Goal: Task Accomplishment & Management: Use online tool/utility

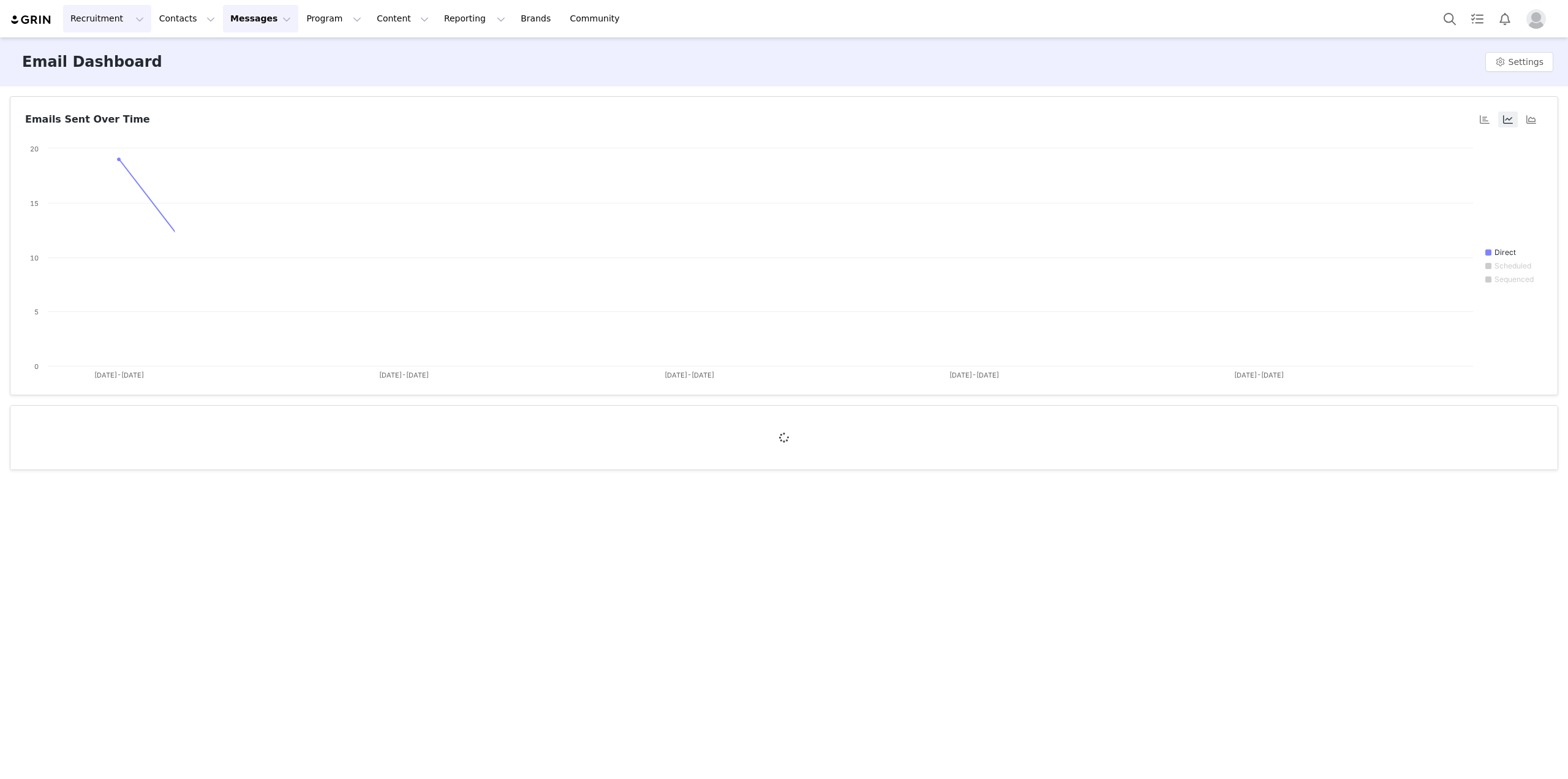
click at [110, 23] on button "Recruitment Recruitment" at bounding box center [107, 19] width 88 height 28
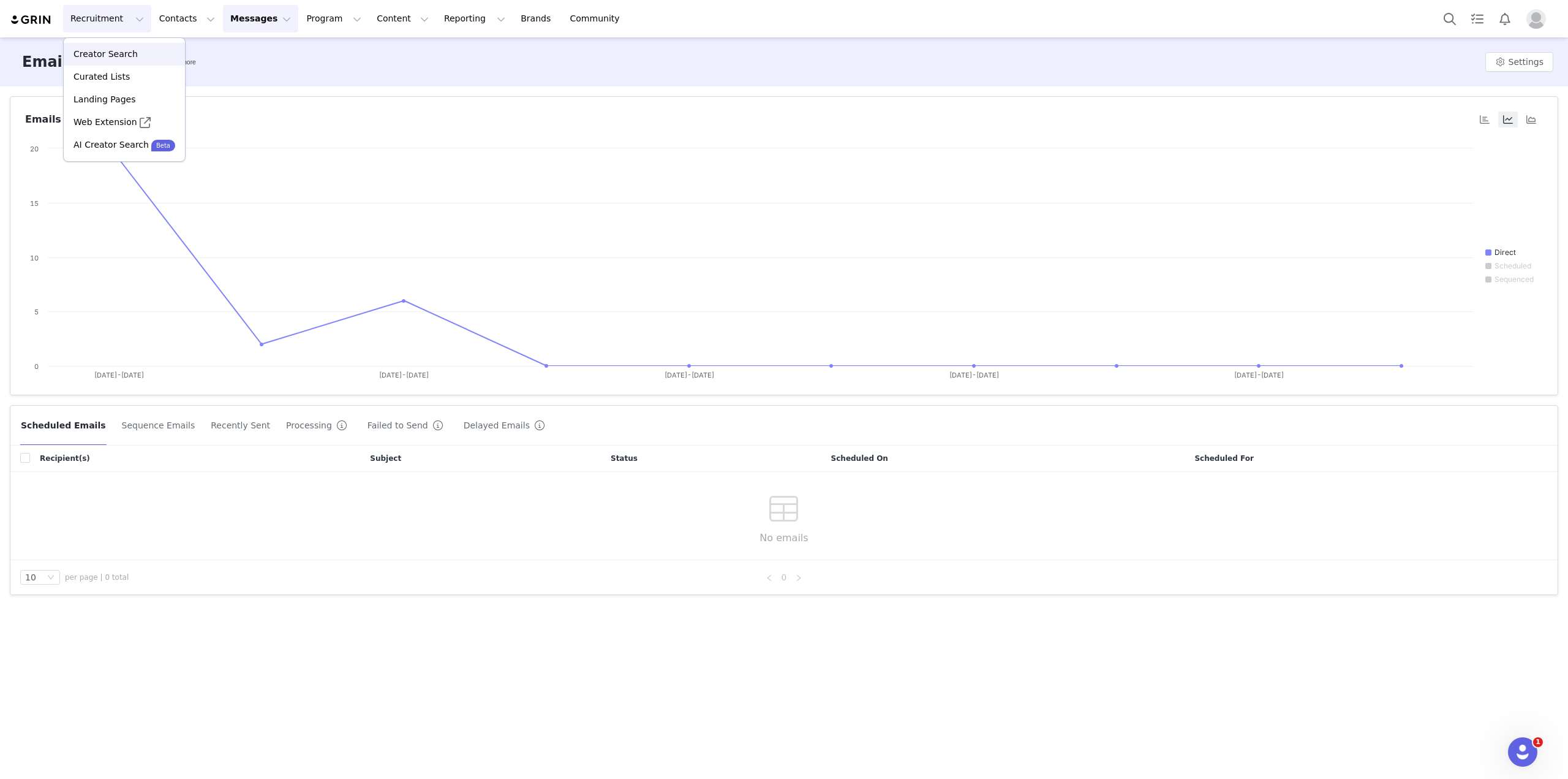
click at [137, 57] on div "Creator Search" at bounding box center [124, 54] width 106 height 13
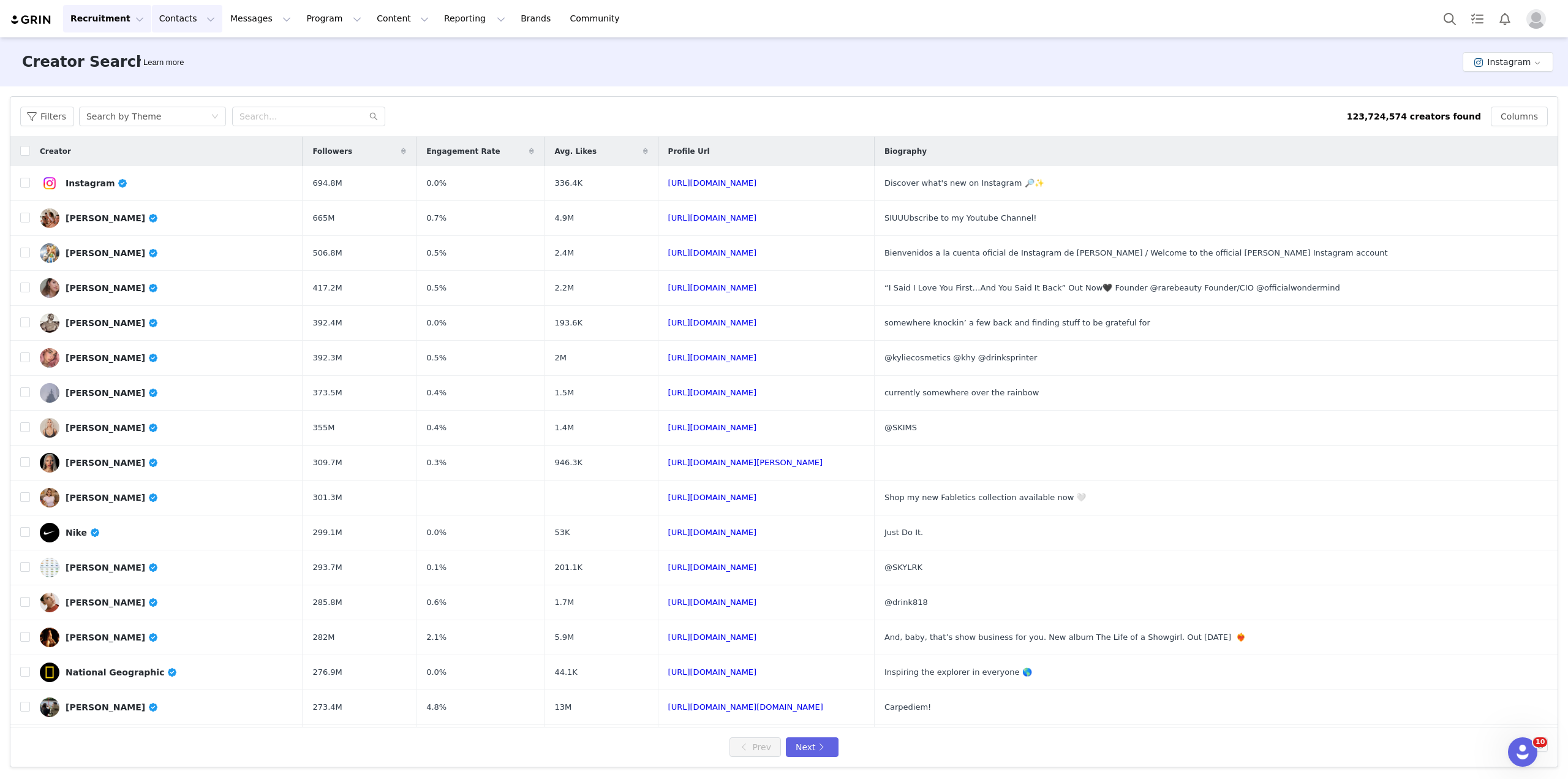
click at [177, 18] on button "Contacts Contacts" at bounding box center [187, 19] width 70 height 28
click at [181, 53] on p "Creators" at bounding box center [169, 54] width 37 height 13
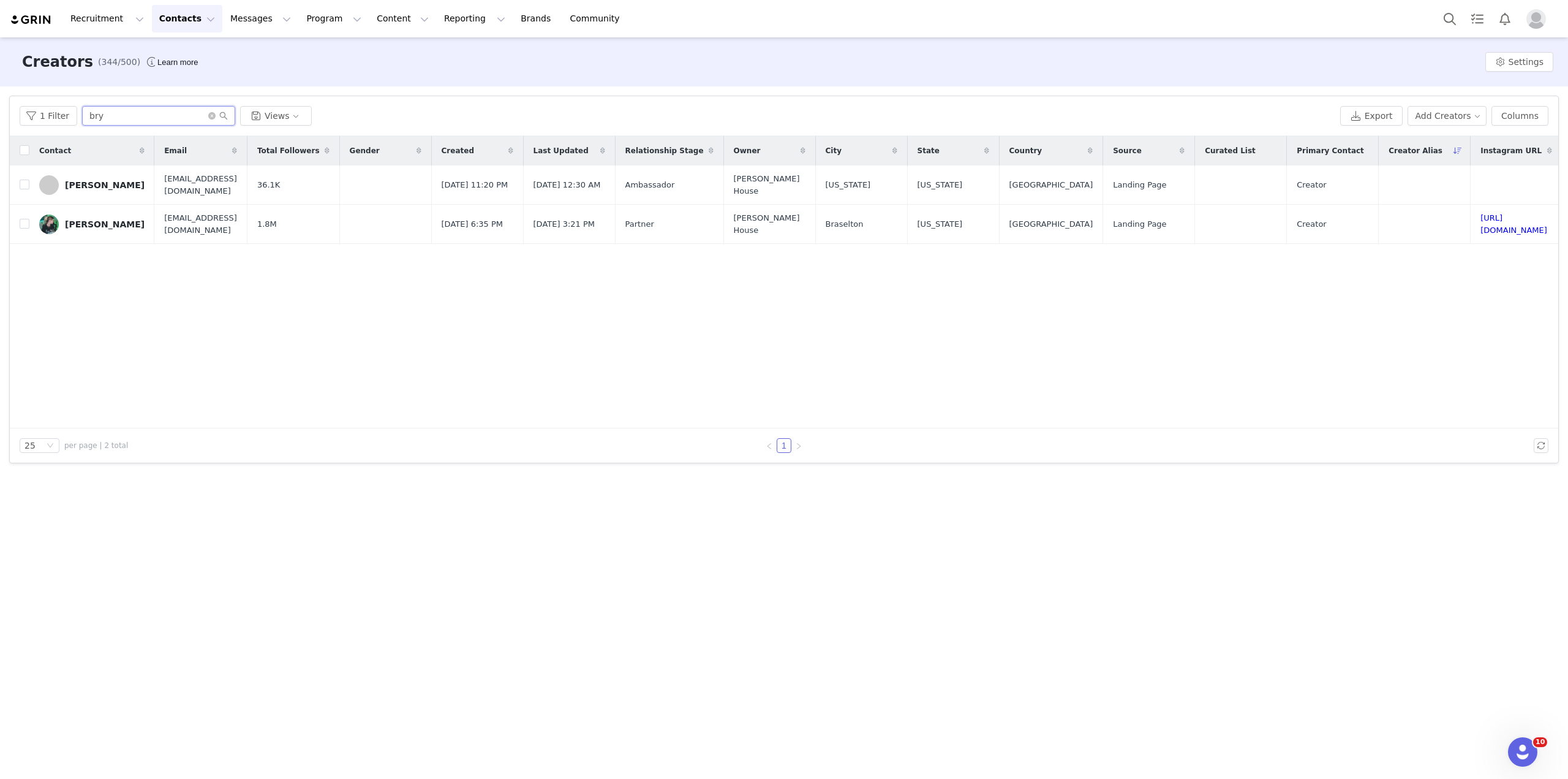
drag, startPoint x: 158, startPoint y: 115, endPoint x: 0, endPoint y: 92, distance: 159.7
click at [0, 92] on div "Filters Filter Logic And Or Archived Select No Owner Select Contact Tag Select …" at bounding box center [784, 279] width 1568 height 386
type input "cyborg"
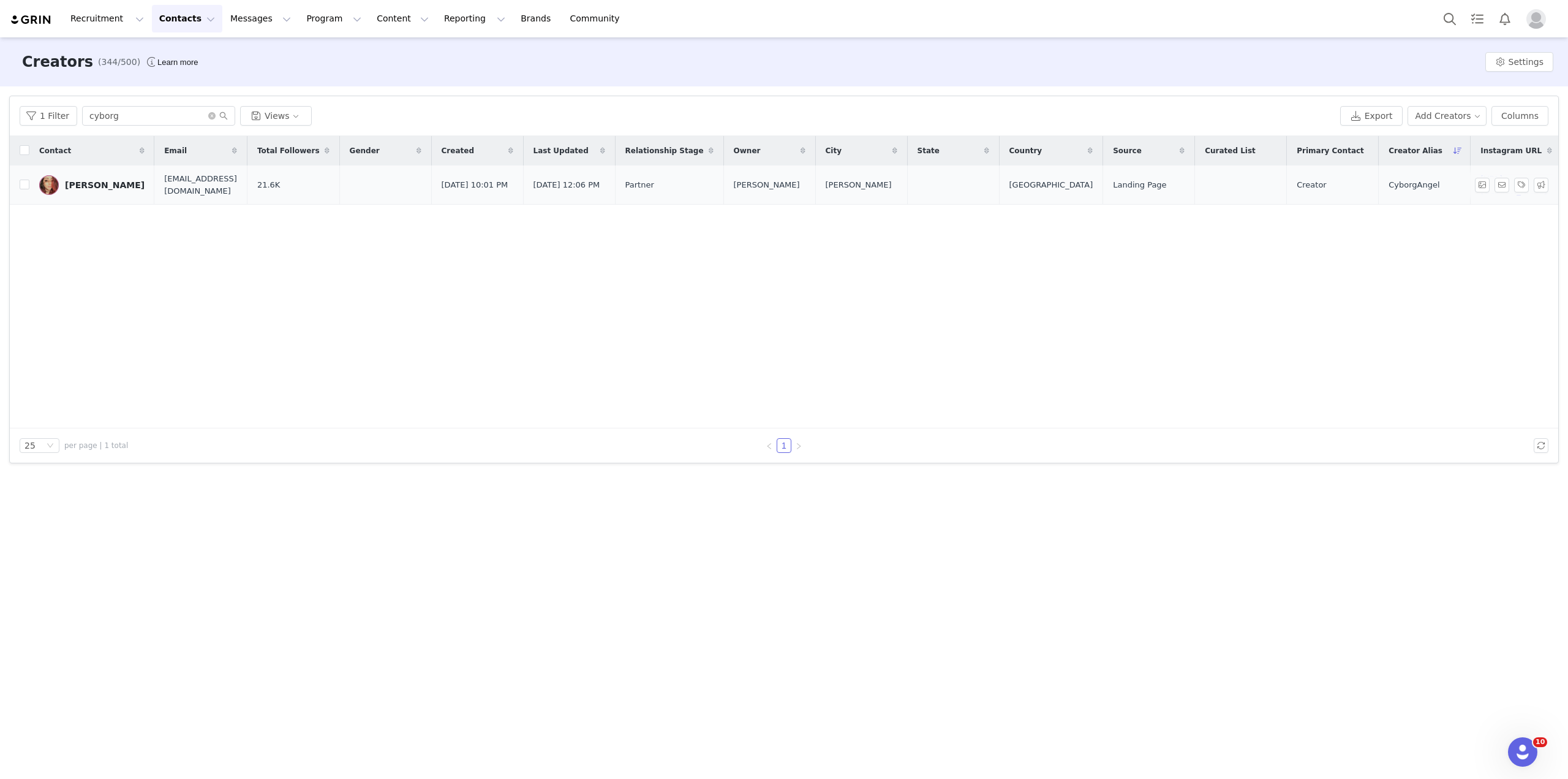
click at [86, 184] on div "[PERSON_NAME]" at bounding box center [105, 184] width 80 height 10
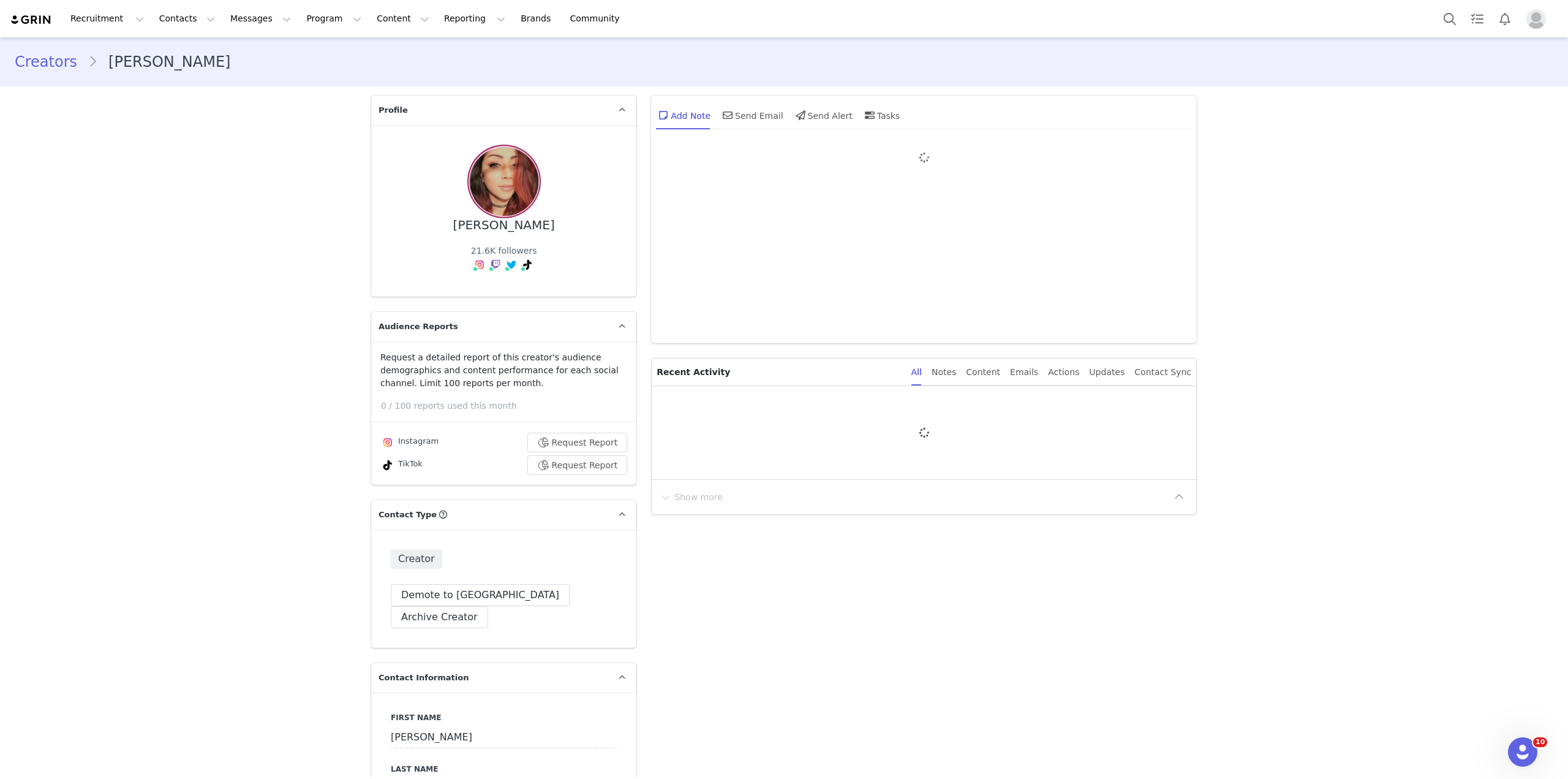
type input "+44 ([GEOGRAPHIC_DATA])"
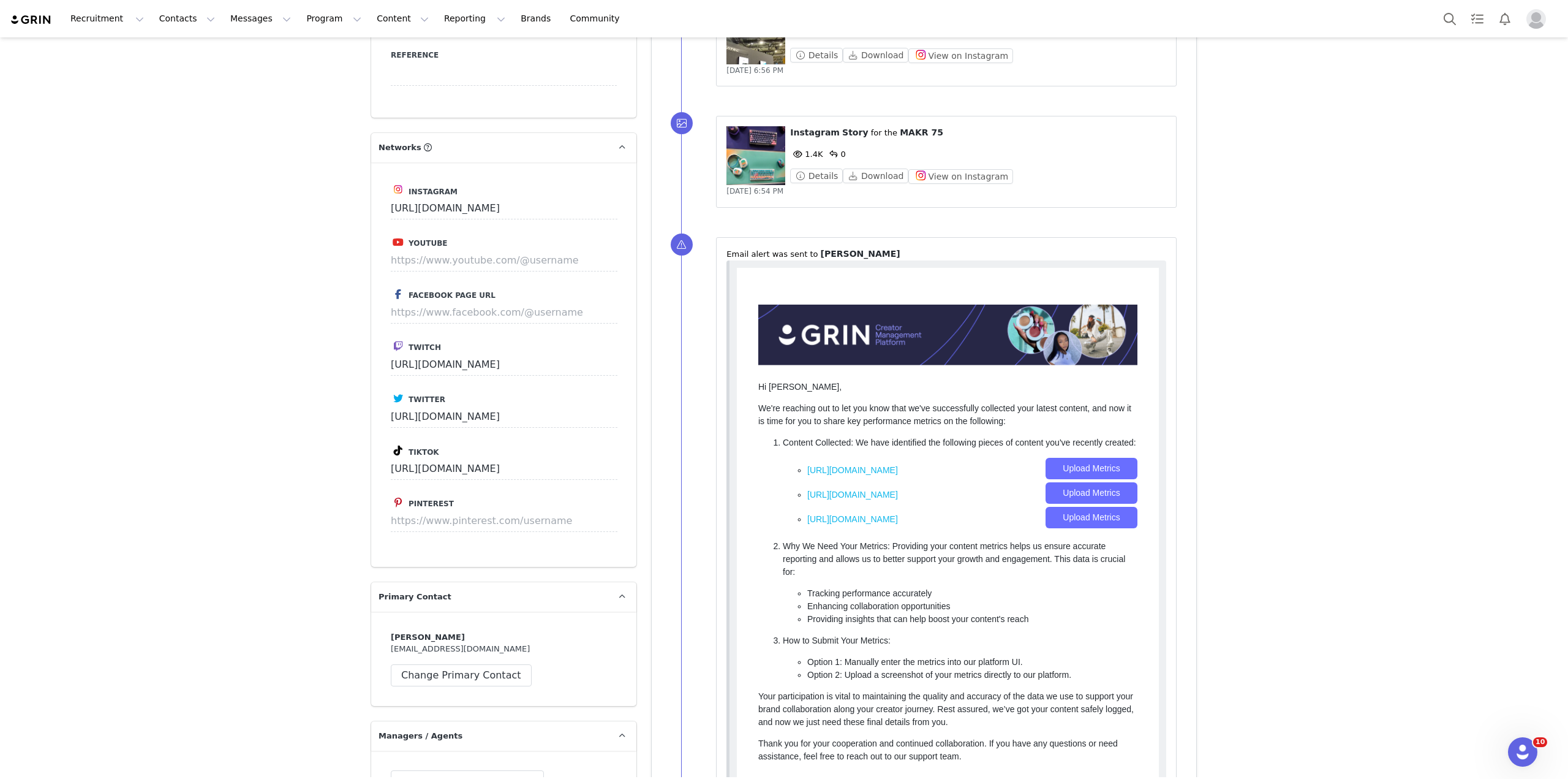
scroll to position [1593, 0]
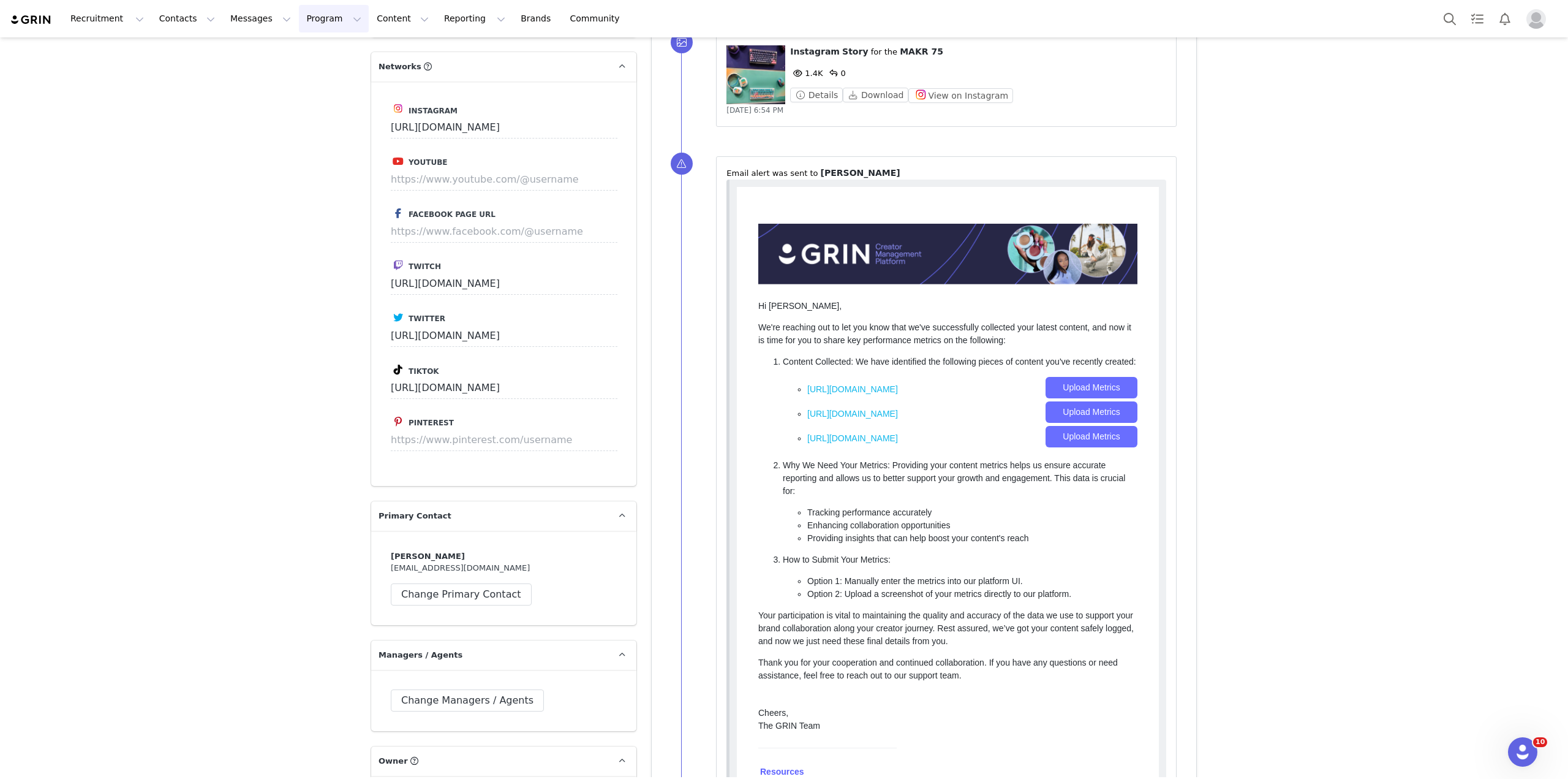
click at [299, 20] on button "Program Program" at bounding box center [334, 19] width 70 height 28
click at [317, 80] on p "Partnerships" at bounding box center [305, 77] width 53 height 13
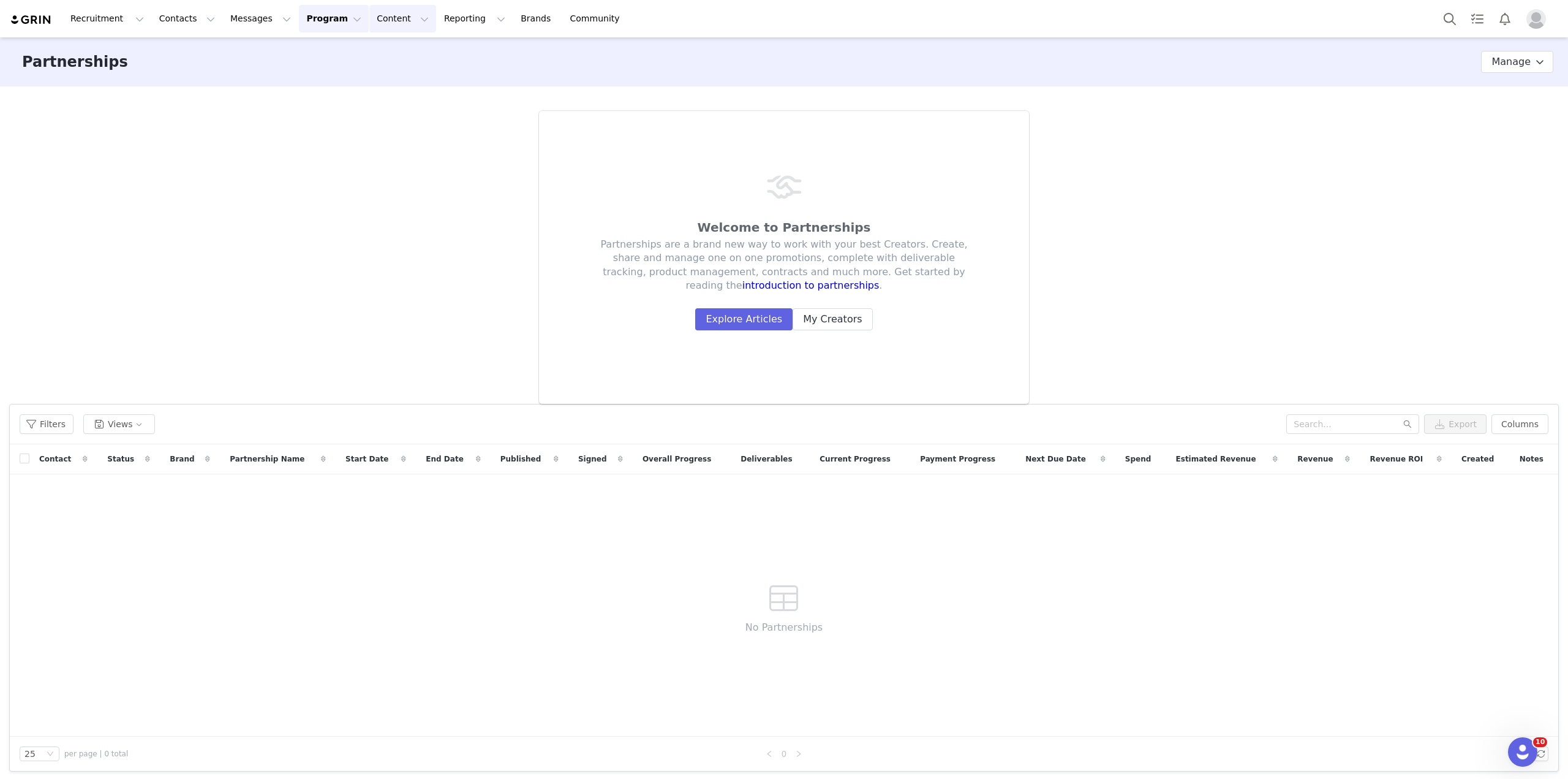
click at [369, 20] on button "Content Content" at bounding box center [402, 19] width 67 height 28
click at [254, 20] on button "Messages Messages" at bounding box center [260, 19] width 75 height 28
click at [437, 20] on button "Reporting Reporting" at bounding box center [475, 19] width 76 height 28
click at [174, 21] on button "Contacts Contacts" at bounding box center [187, 19] width 70 height 28
click at [192, 82] on div "Prospects" at bounding box center [189, 77] width 82 height 13
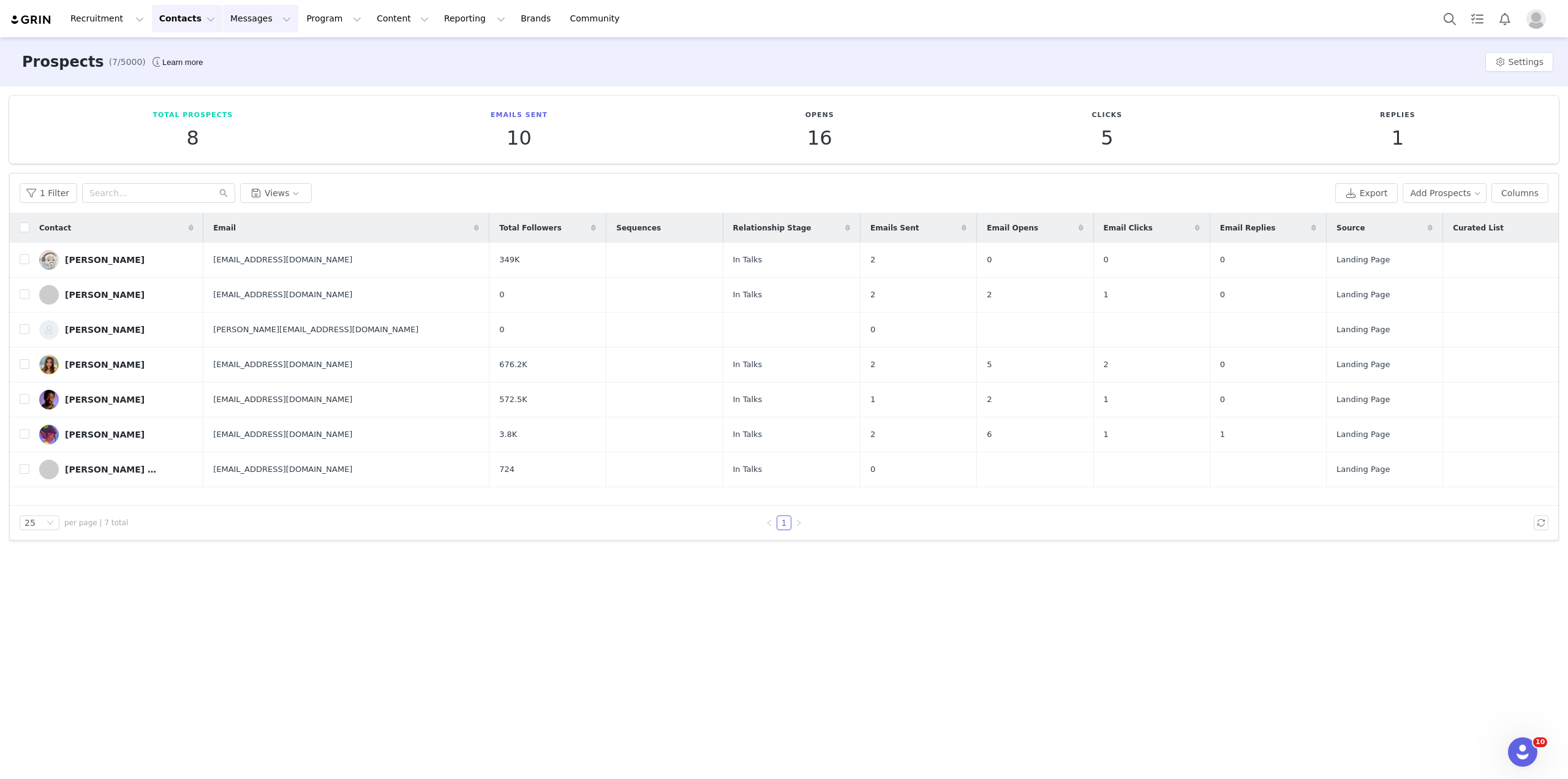
click at [243, 27] on button "Messages Messages" at bounding box center [260, 19] width 75 height 28
click at [299, 23] on button "Program Program" at bounding box center [334, 19] width 70 height 28
click at [303, 71] on p "Partnerships" at bounding box center [305, 77] width 53 height 13
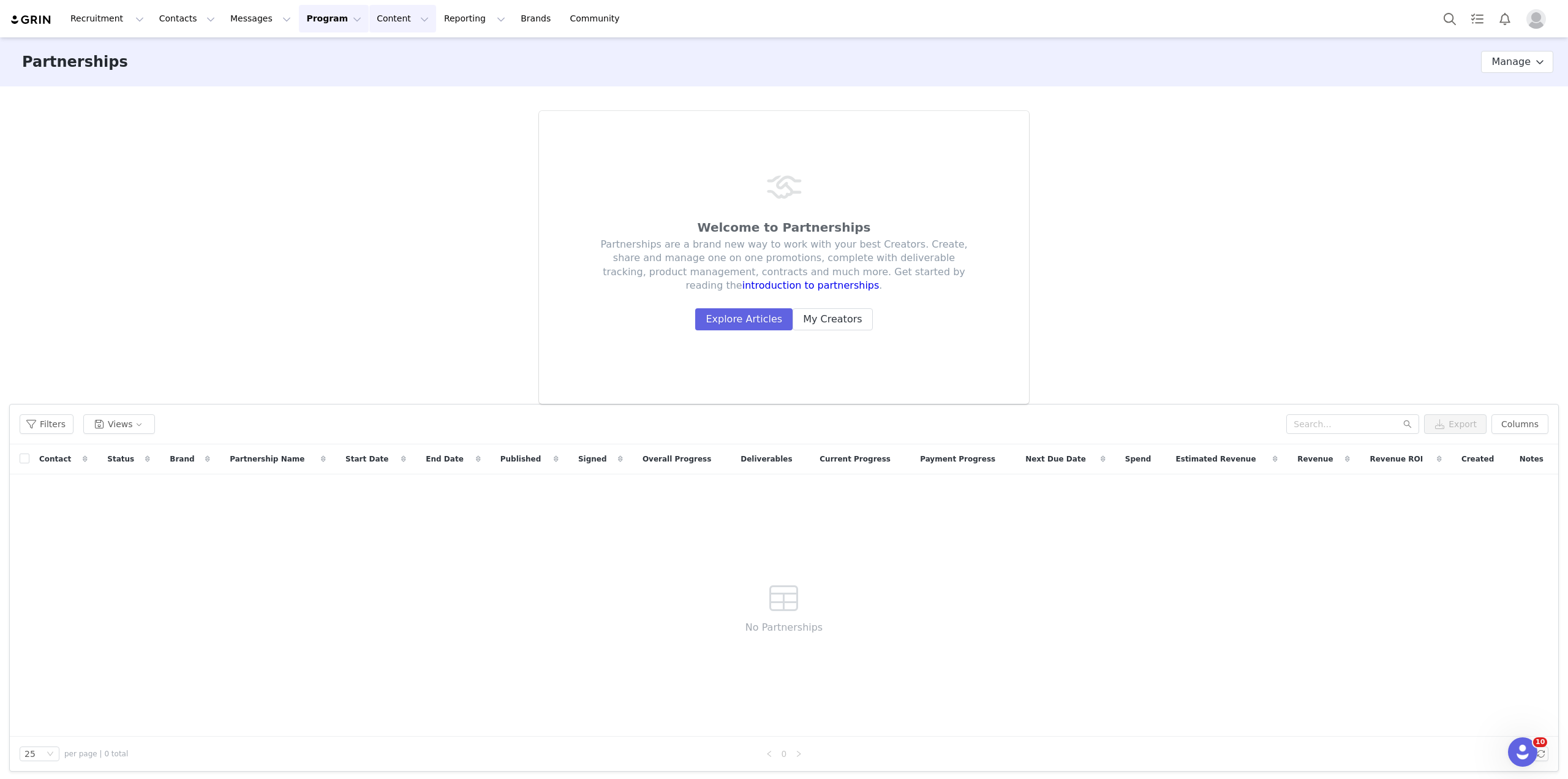
click at [369, 24] on button "Content Content" at bounding box center [402, 19] width 67 height 28
click at [363, 44] on link "Creator Content" at bounding box center [379, 55] width 97 height 23
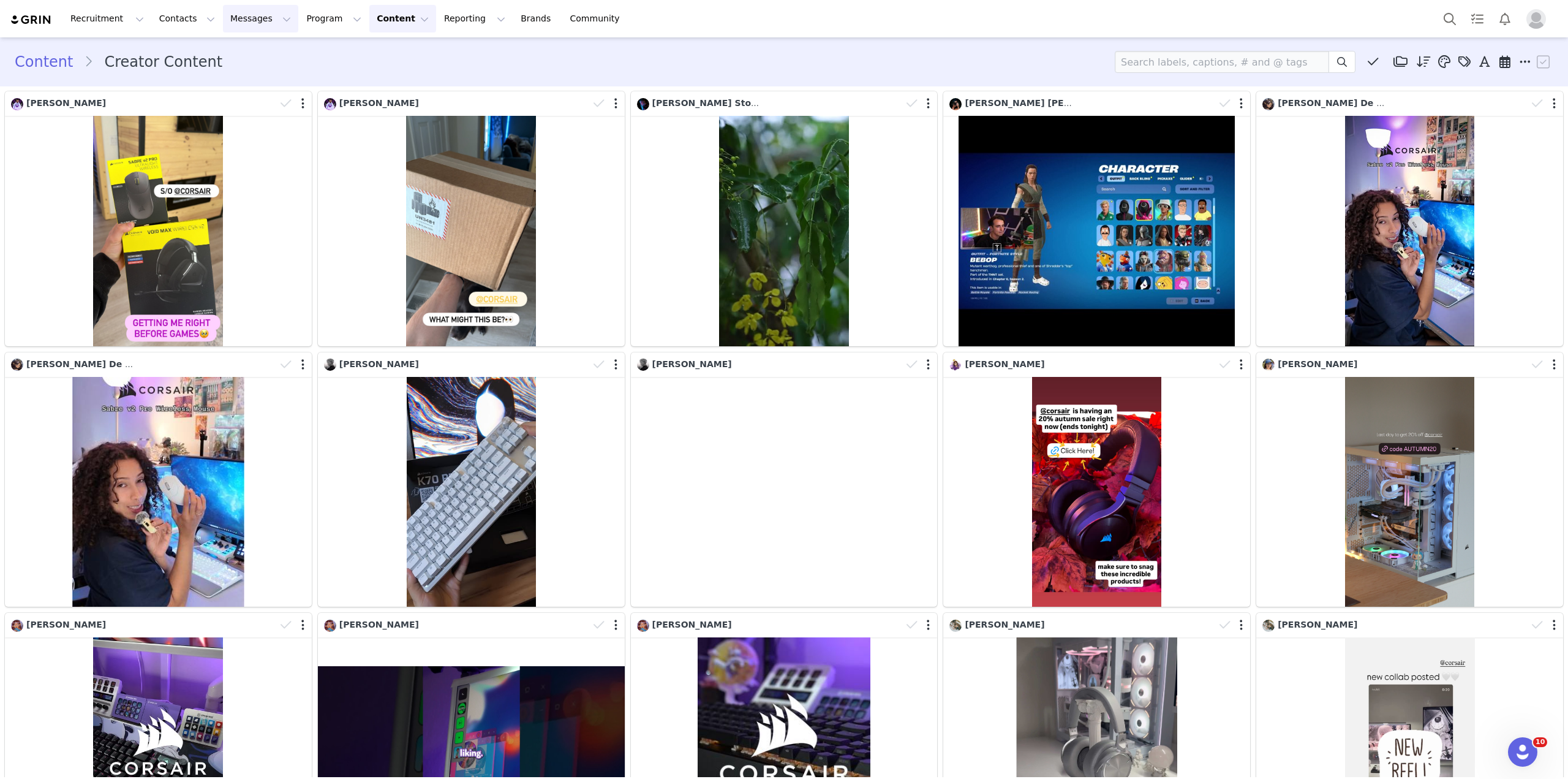
click at [241, 18] on button "Messages Messages" at bounding box center [260, 19] width 75 height 28
click at [437, 22] on button "Reporting Reporting" at bounding box center [475, 19] width 76 height 28
click at [299, 21] on button "Program Program" at bounding box center [334, 19] width 70 height 28
click at [243, 21] on button "Messages Messages" at bounding box center [260, 19] width 75 height 28
click at [299, 19] on button "Program Program" at bounding box center [334, 19] width 70 height 28
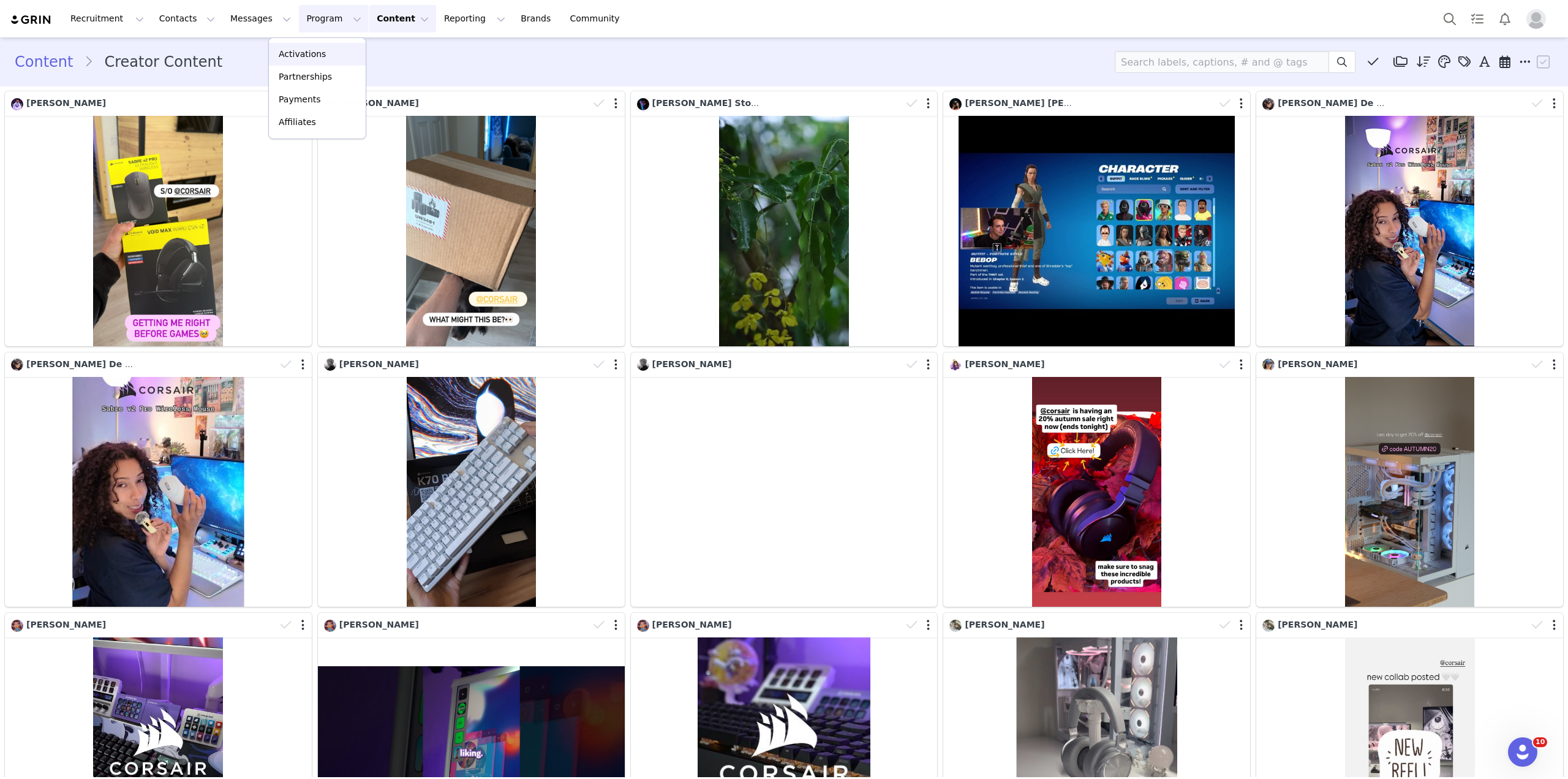
click at [303, 48] on p "Activations" at bounding box center [302, 54] width 47 height 13
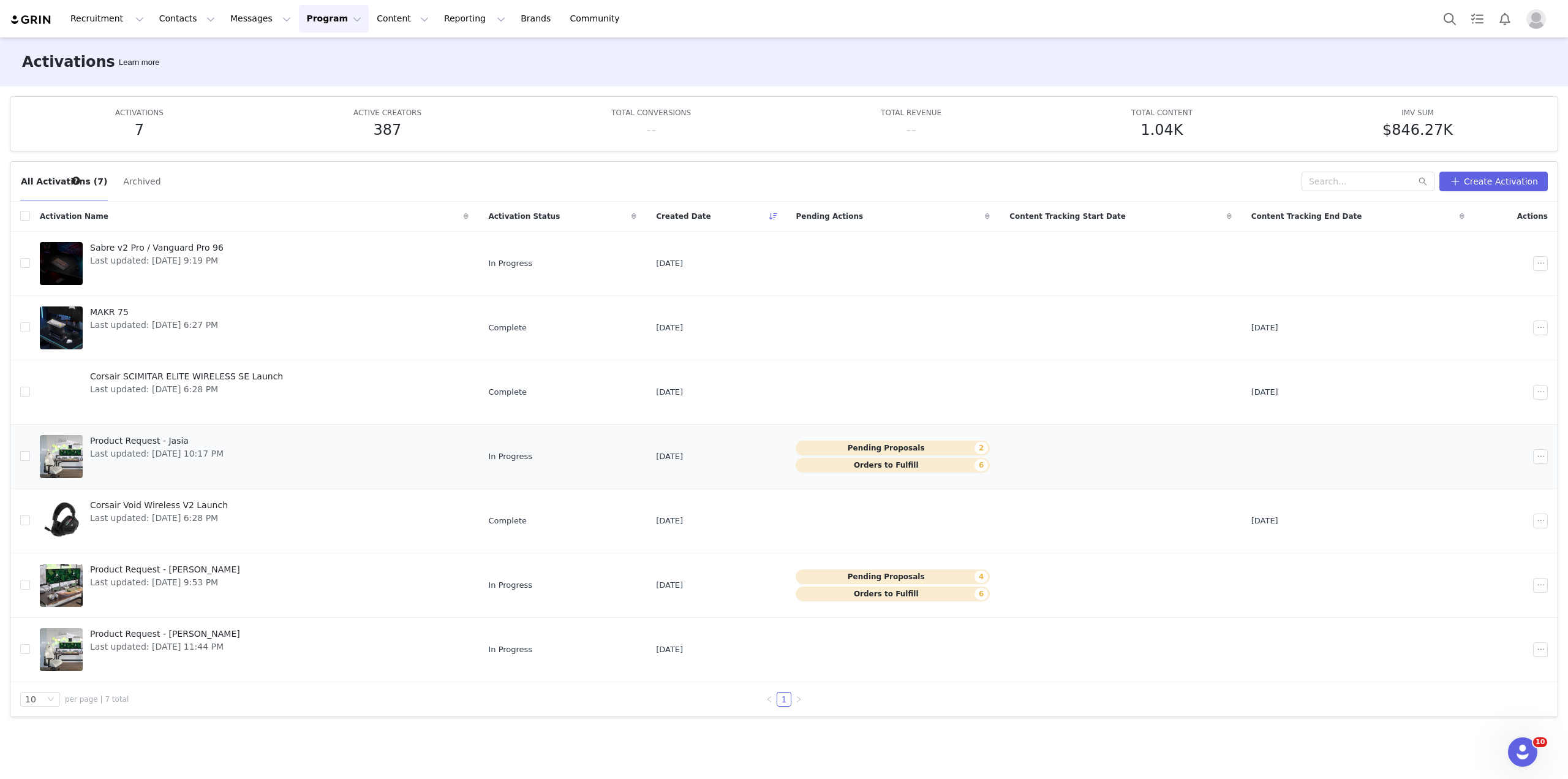
click at [309, 472] on link "Product Request - Jasia Last updated: [DATE] 10:17 PM" at bounding box center [254, 456] width 429 height 49
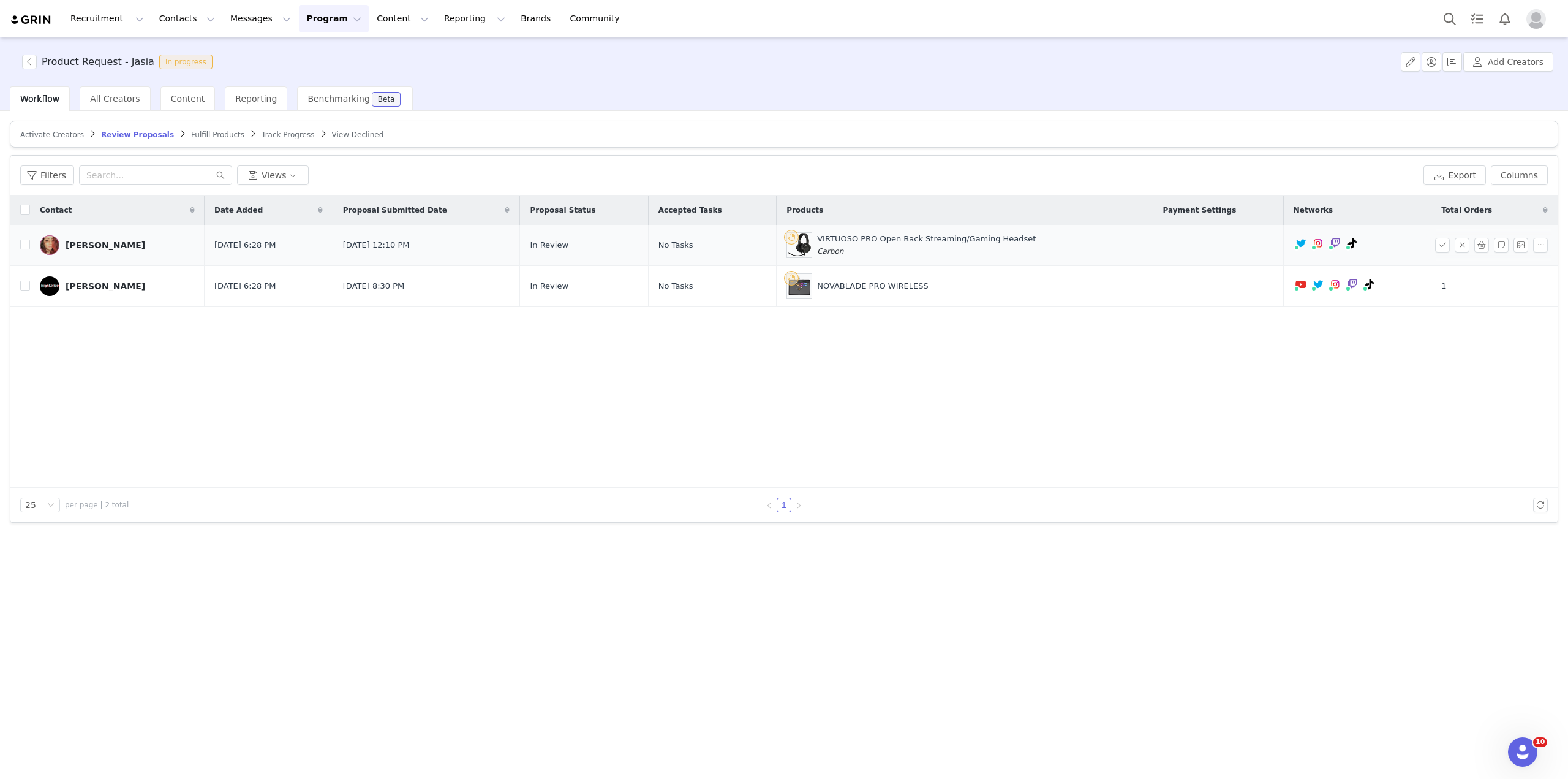
click at [93, 243] on div "[PERSON_NAME]" at bounding box center [105, 245] width 80 height 10
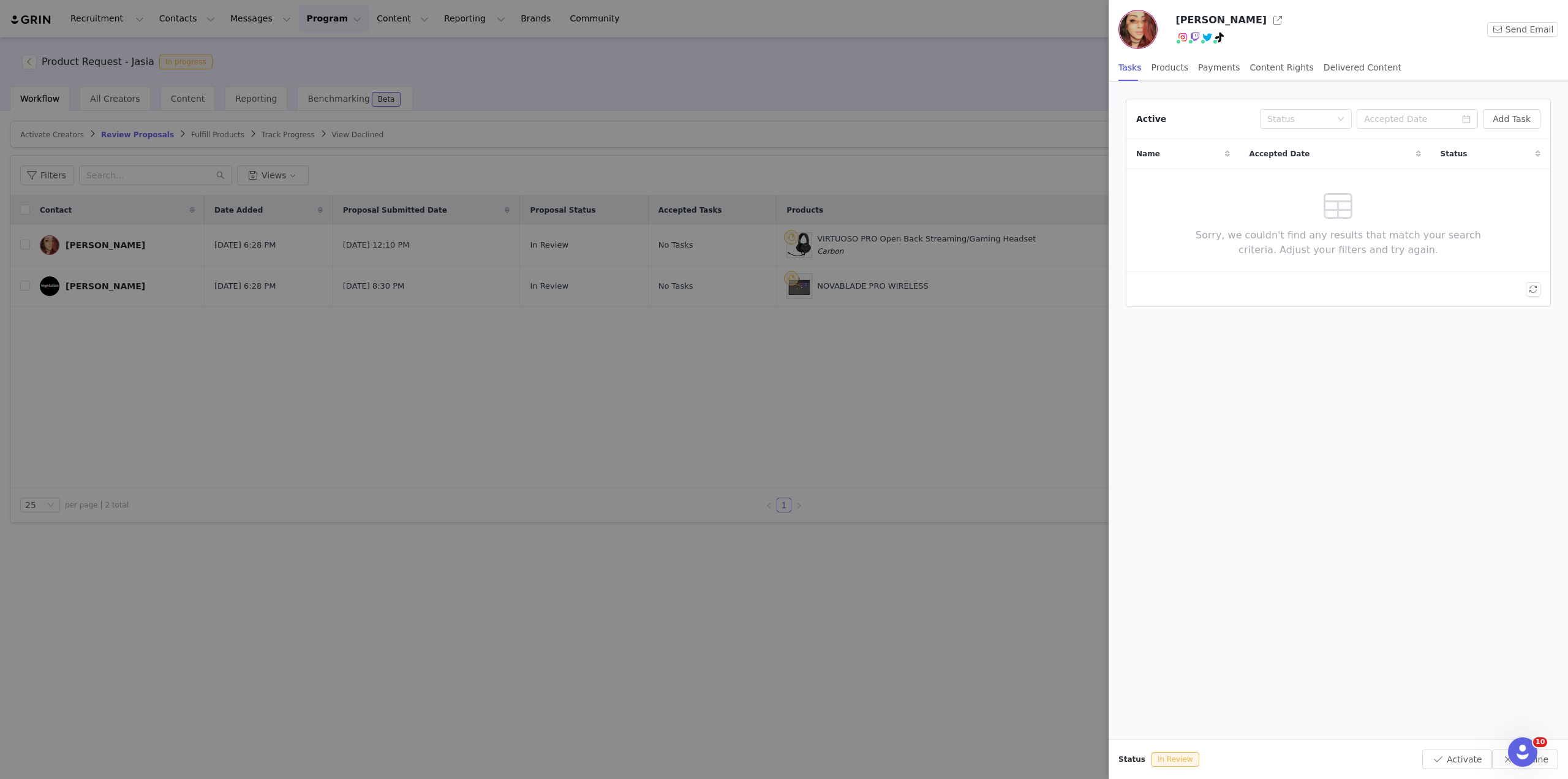
click at [701, 450] on div at bounding box center [784, 389] width 1568 height 779
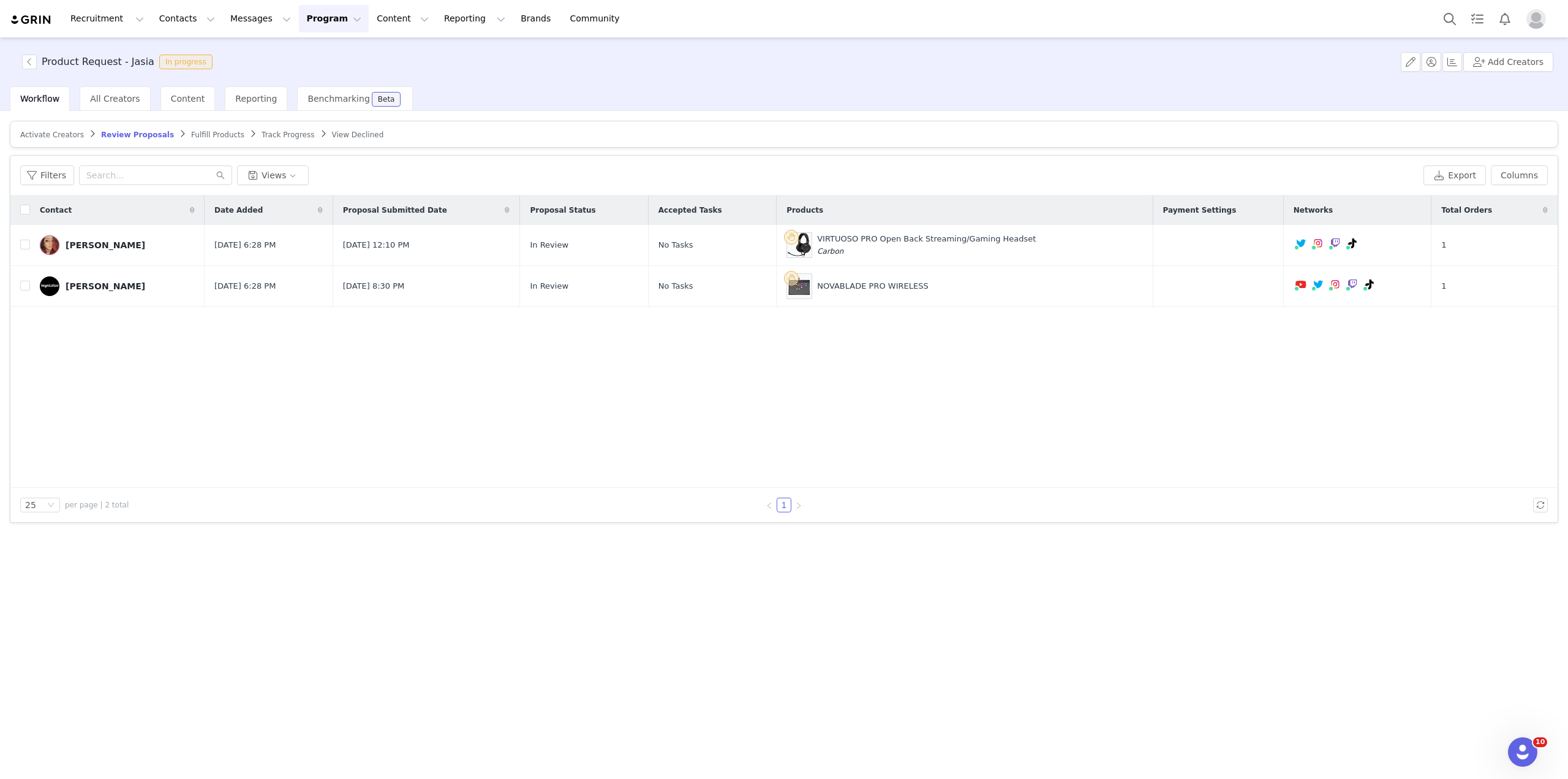
click at [197, 136] on span "Fulfill Products" at bounding box center [218, 135] width 53 height 9
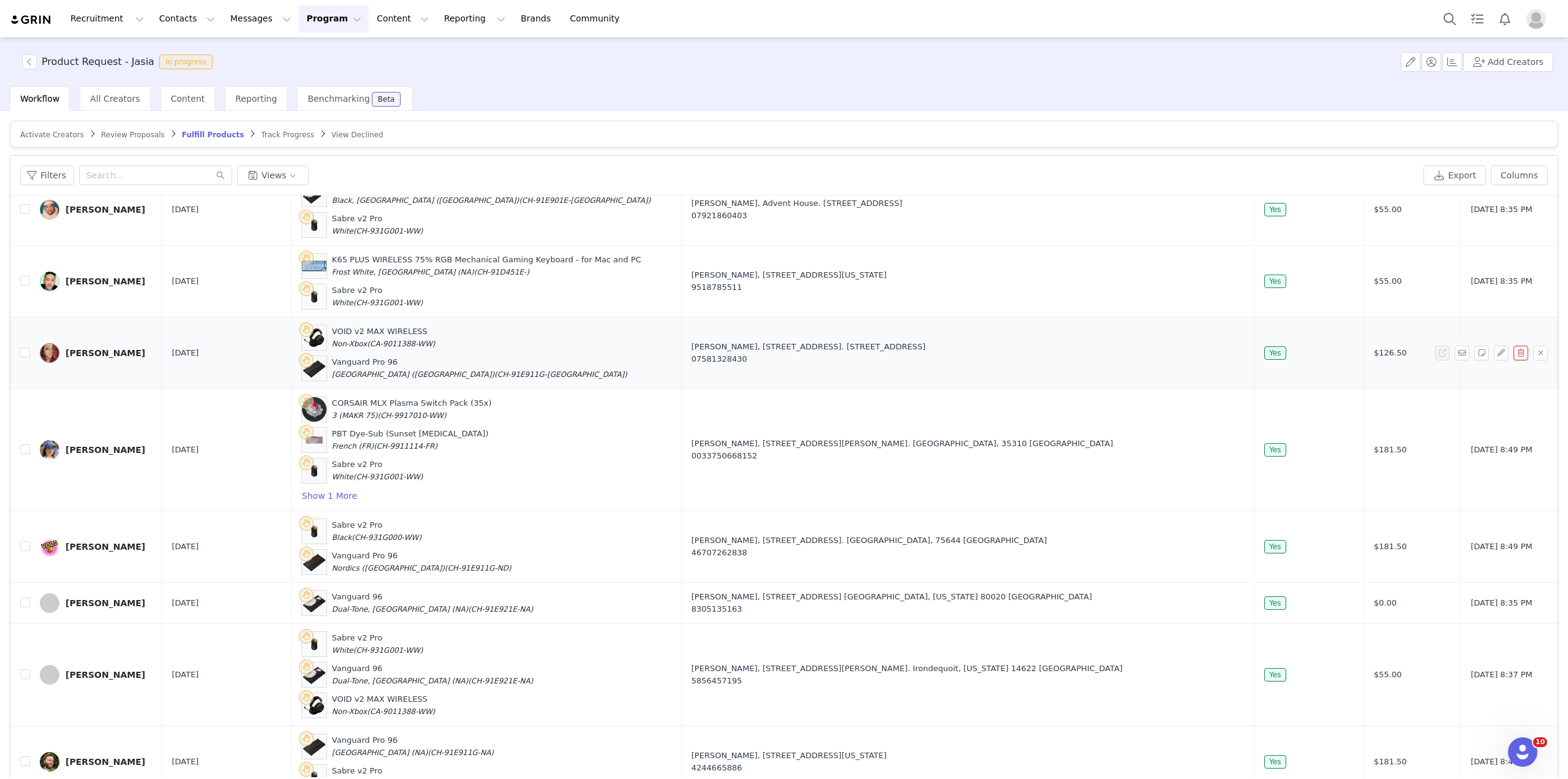
scroll to position [491, 0]
drag, startPoint x: 420, startPoint y: 371, endPoint x: 473, endPoint y: 371, distance: 53.0
click at [494, 371] on span "(CH-91E911G-[GEOGRAPHIC_DATA])" at bounding box center [561, 375] width 133 height 9
copy span "CH-91E911G-[GEOGRAPHIC_DATA]"
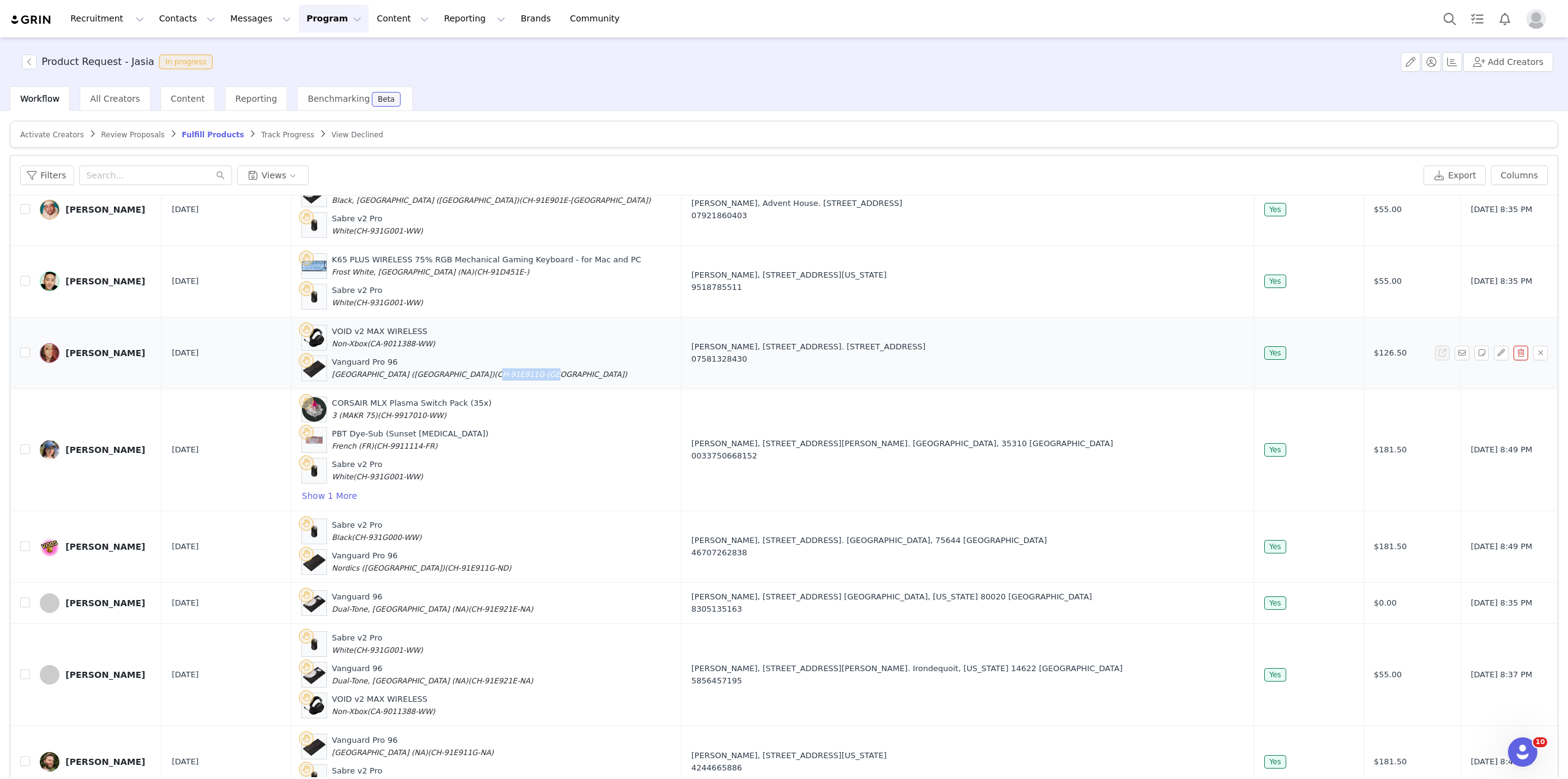
click at [494, 377] on span "(CH-91E911G-[GEOGRAPHIC_DATA])" at bounding box center [561, 375] width 133 height 9
click at [494, 371] on span "(CH-91E911G-[GEOGRAPHIC_DATA])" at bounding box center [561, 375] width 133 height 9
drag, startPoint x: 471, startPoint y: 372, endPoint x: 459, endPoint y: 373, distance: 12.0
click at [494, 373] on span "(CH-91E911G-[GEOGRAPHIC_DATA])" at bounding box center [561, 375] width 133 height 9
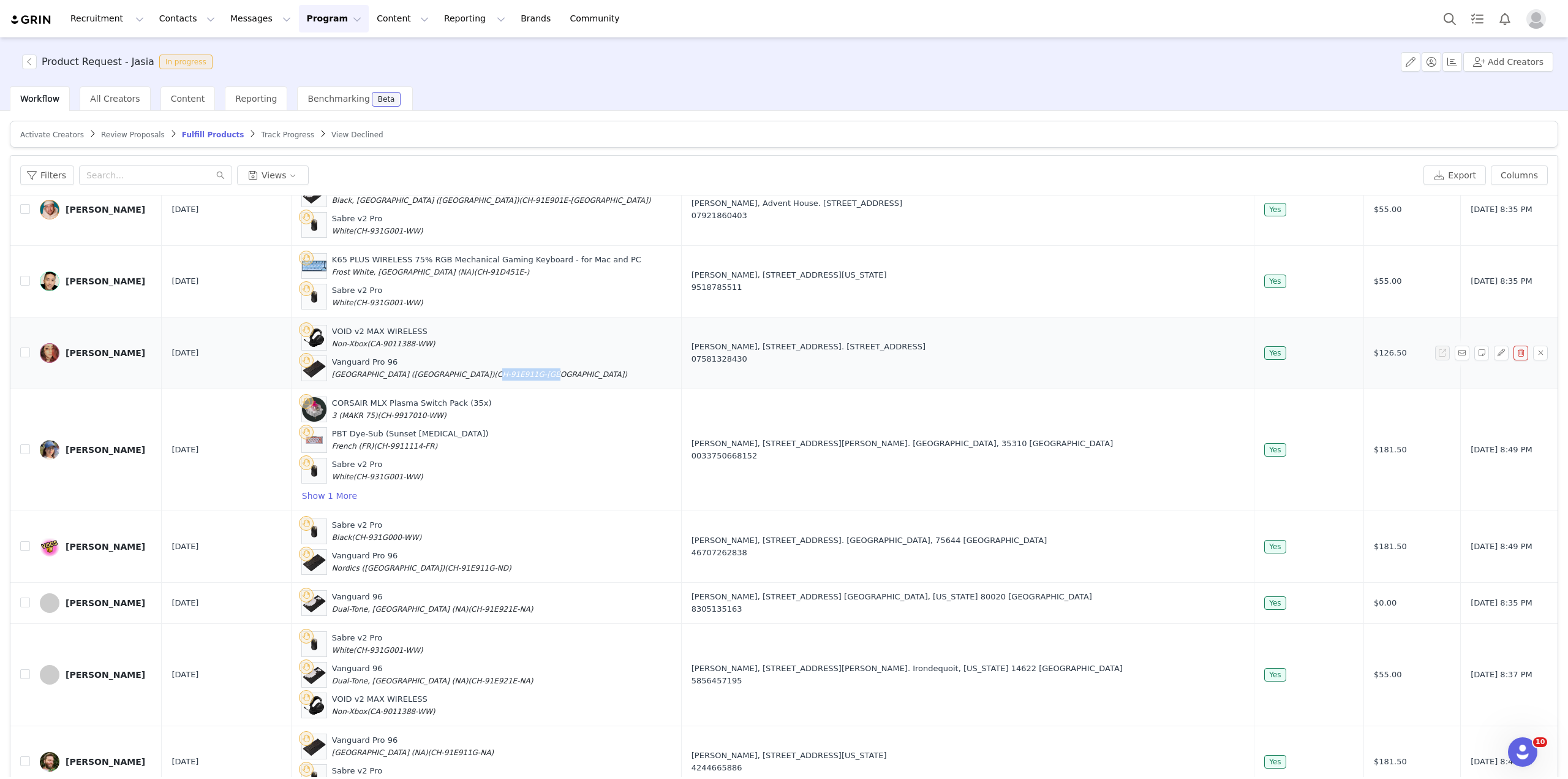
drag, startPoint x: 473, startPoint y: 373, endPoint x: 420, endPoint y: 377, distance: 53.2
click at [494, 377] on span "(CH-91E911G-[GEOGRAPHIC_DATA])" at bounding box center [561, 375] width 133 height 9
copy span "CH-91E911G-[GEOGRAPHIC_DATA]"
click at [123, 350] on div "[PERSON_NAME]" at bounding box center [105, 352] width 80 height 10
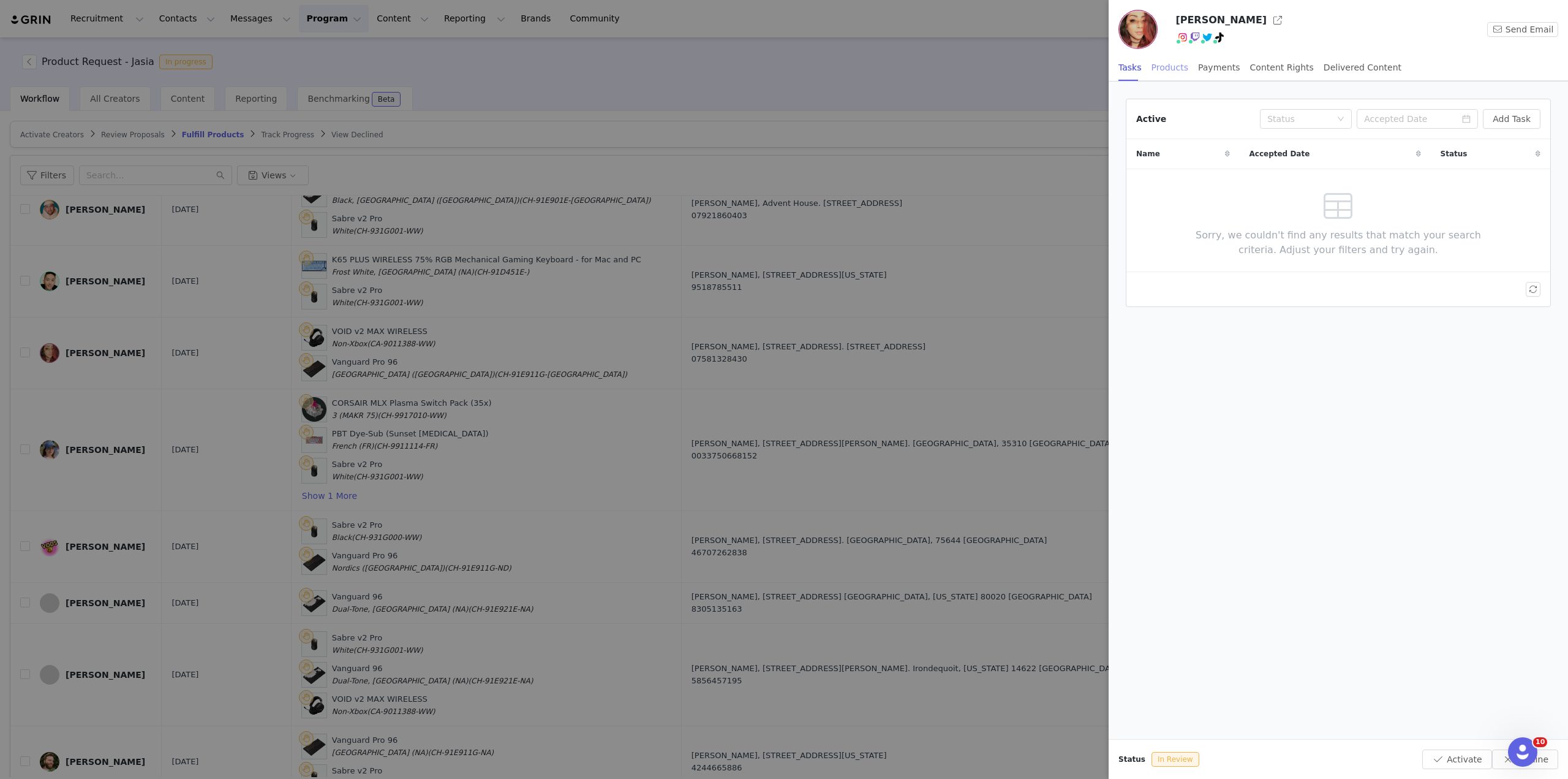
drag, startPoint x: 122, startPoint y: 354, endPoint x: 1163, endPoint y: 70, distance: 1079.0
click at [1162, 70] on div "Products" at bounding box center [1170, 68] width 37 height 28
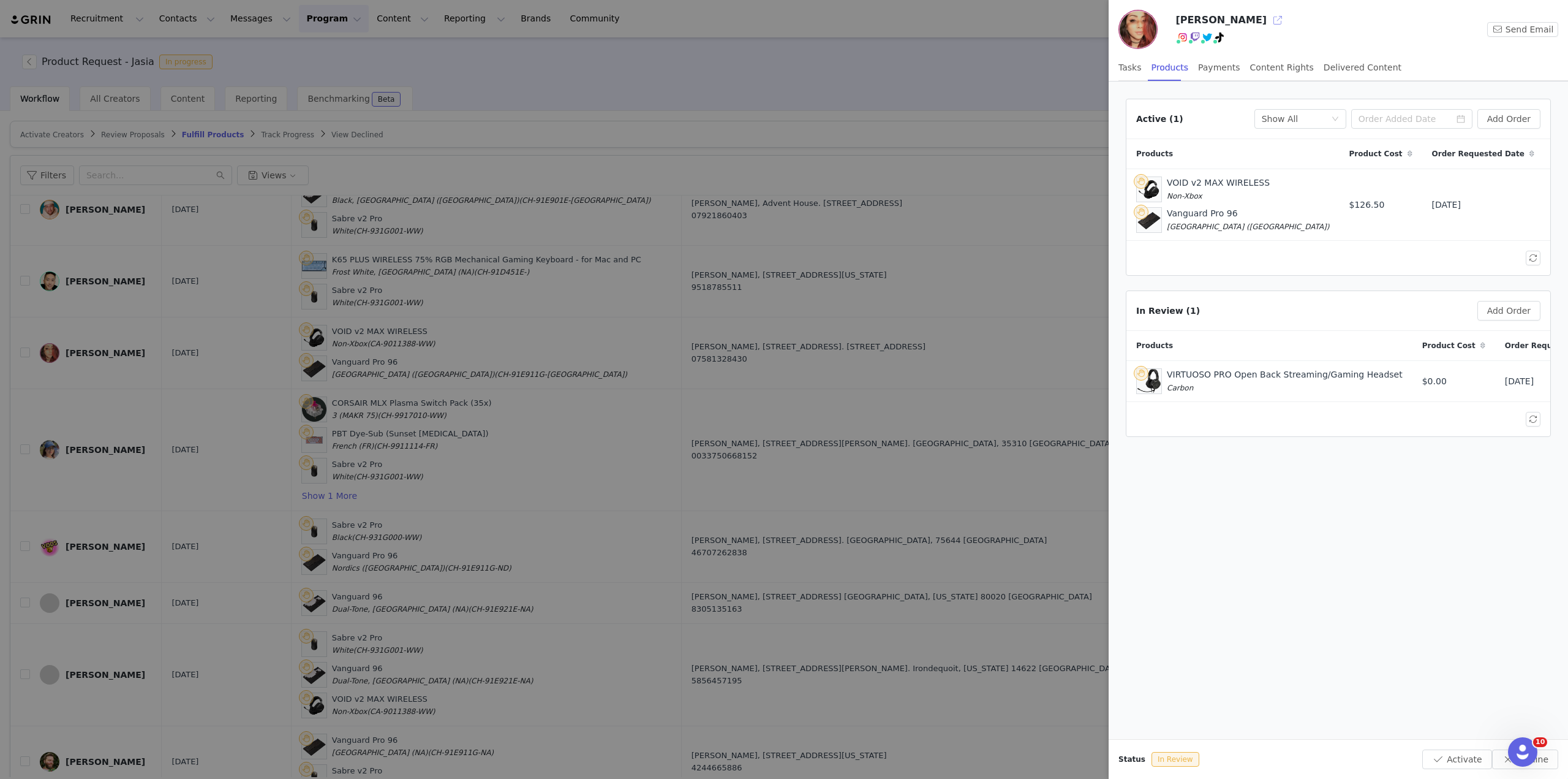
click at [1268, 20] on button "button" at bounding box center [1278, 20] width 20 height 20
click at [632, 74] on div at bounding box center [784, 389] width 1568 height 779
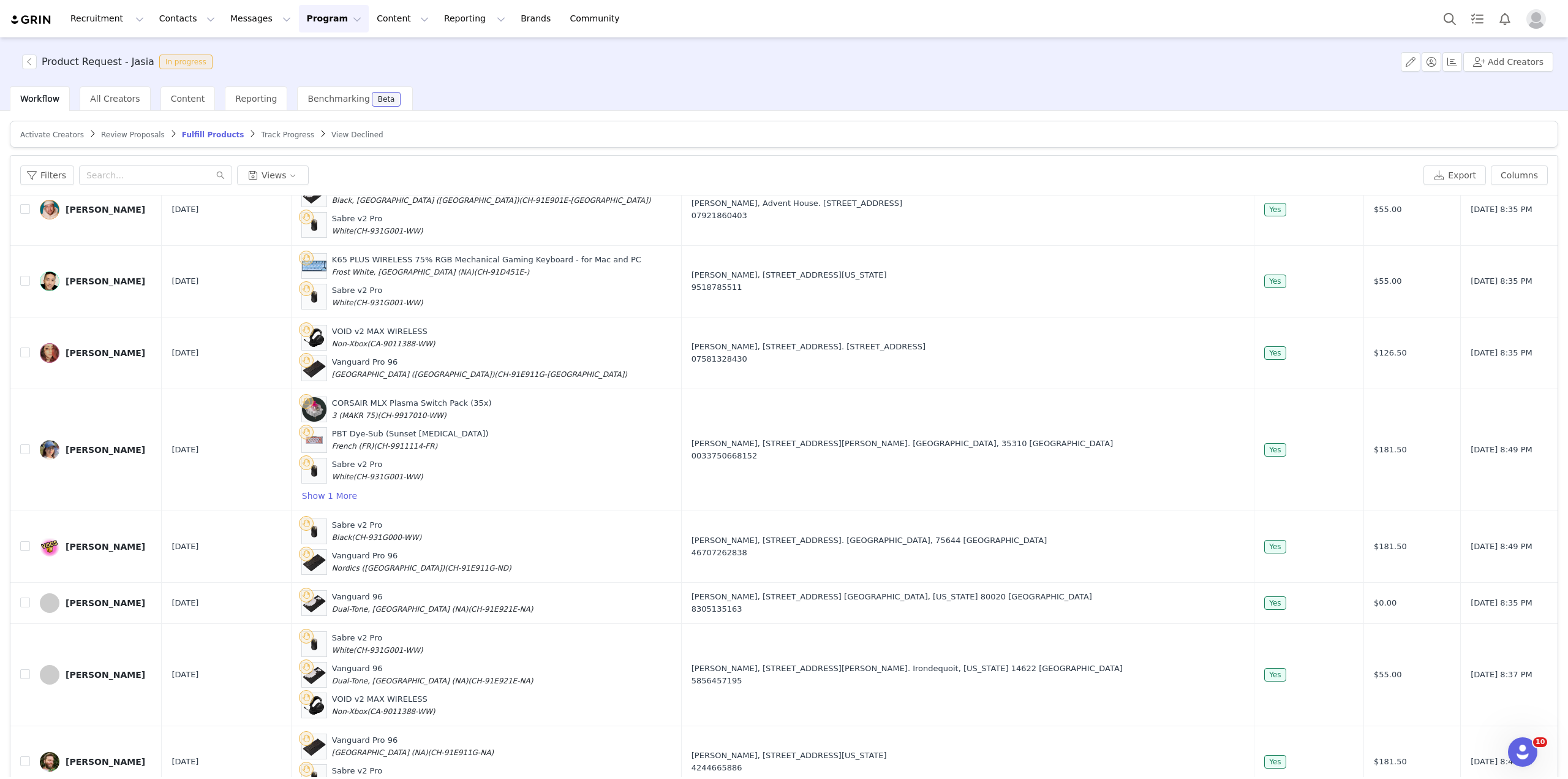
click at [122, 136] on span "Review Proposals" at bounding box center [133, 135] width 64 height 9
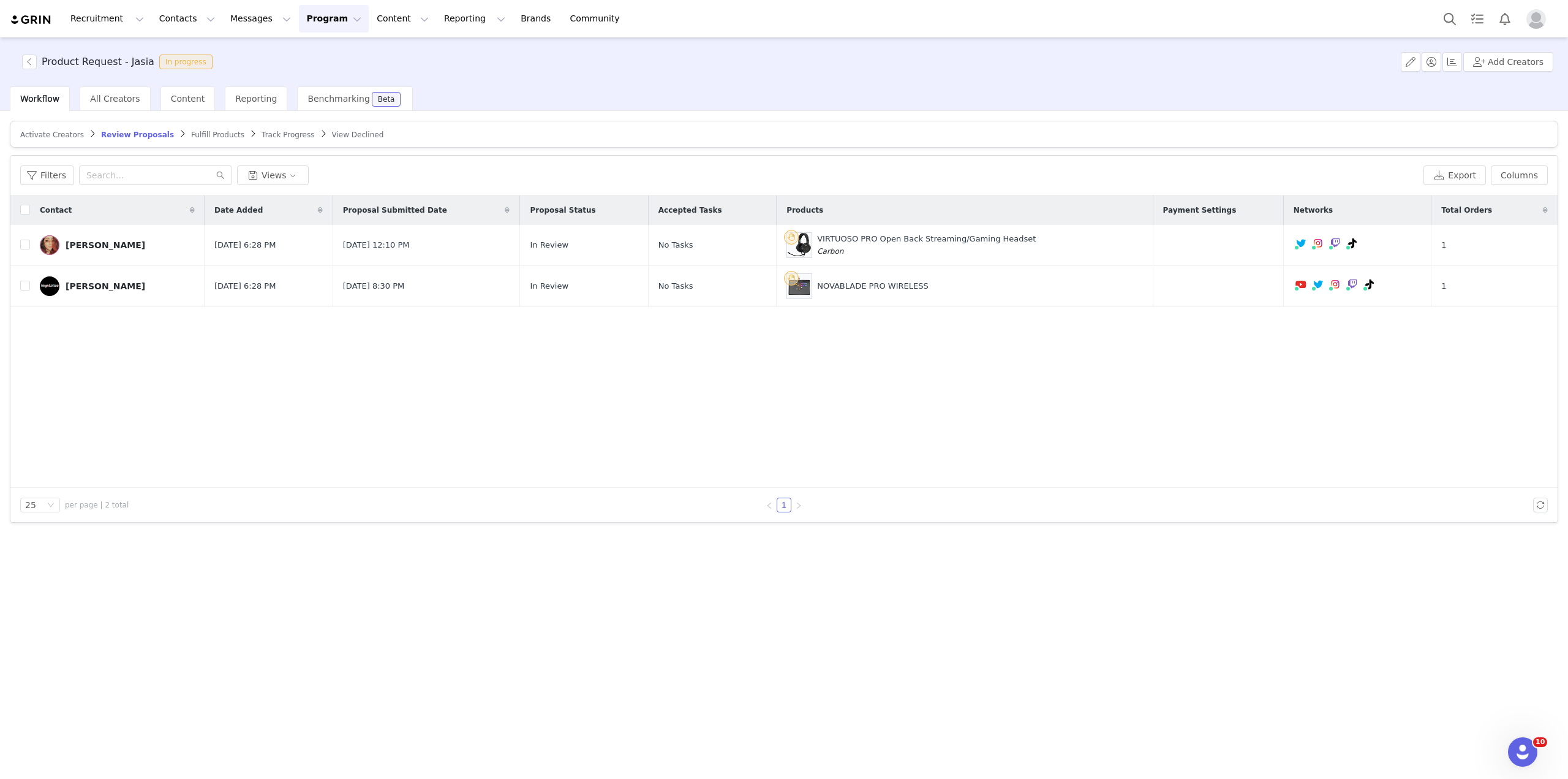
click at [184, 140] on article "Activate Creators Review Proposals Fulfill Products Track Progress View Declined" at bounding box center [784, 134] width 1548 height 27
click at [191, 137] on span "Fulfill Products" at bounding box center [218, 135] width 53 height 9
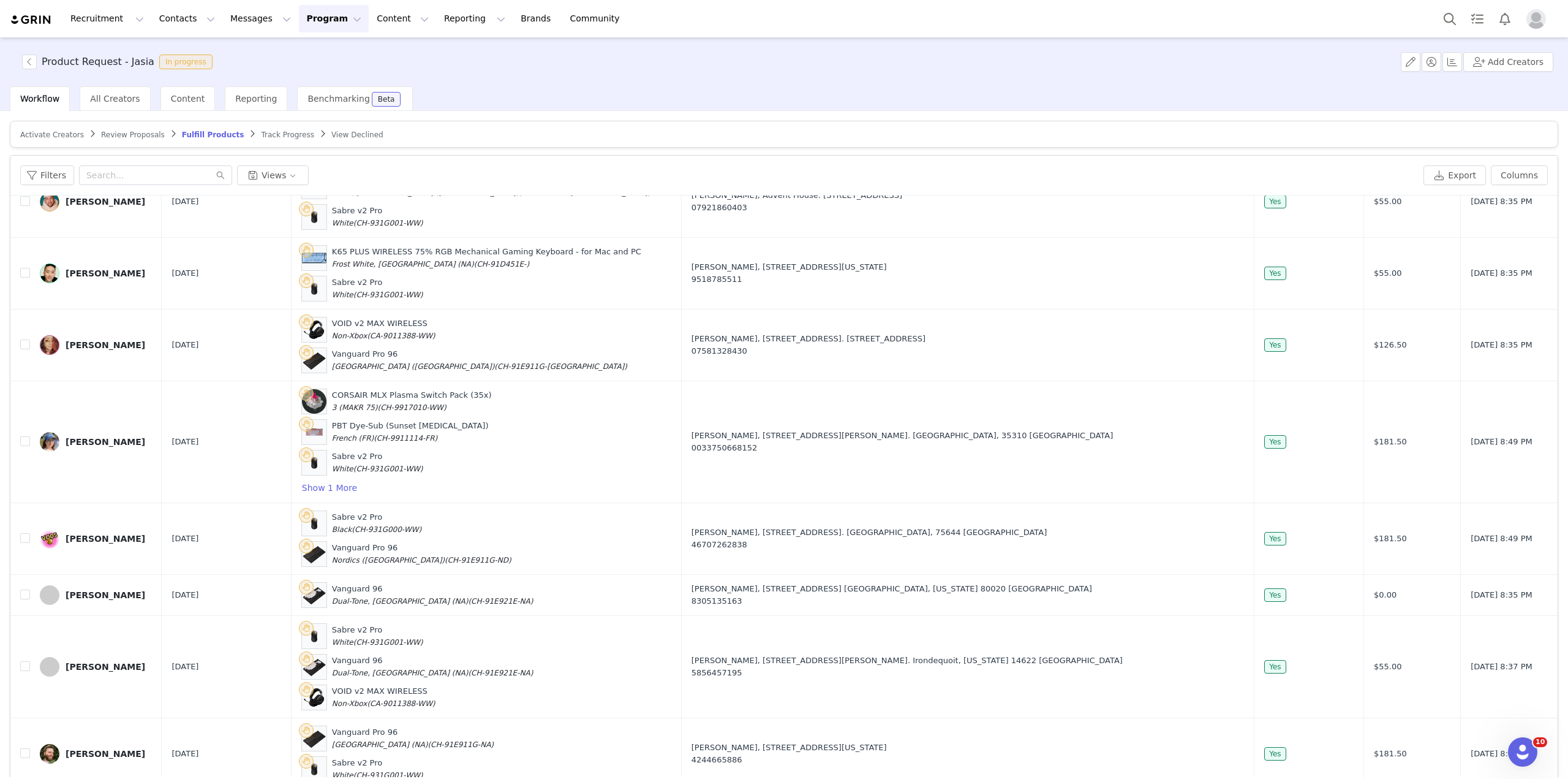
scroll to position [368, 0]
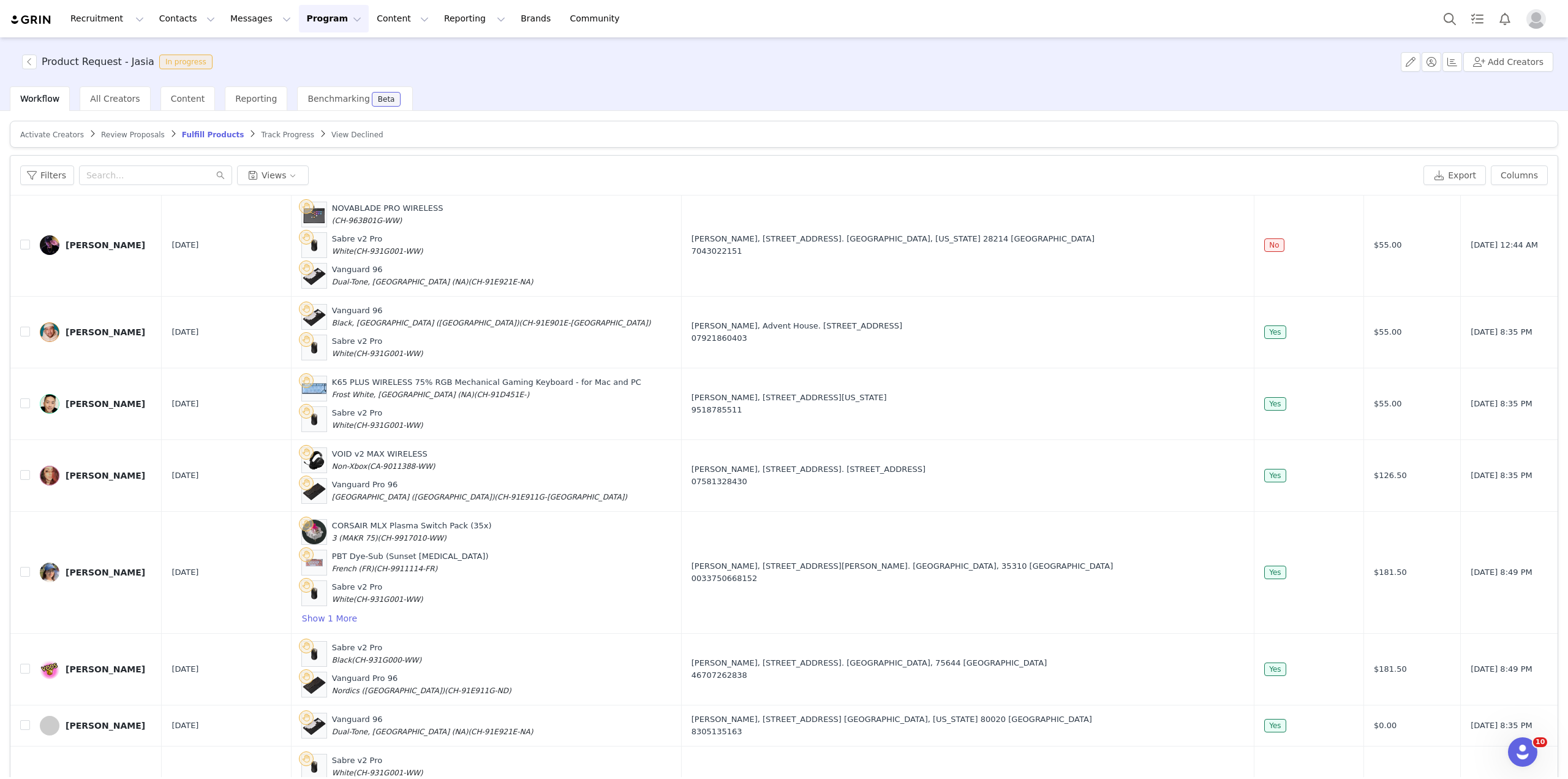
click at [299, 16] on button "Program Program" at bounding box center [334, 19] width 70 height 28
click at [319, 58] on p "Activations" at bounding box center [302, 54] width 47 height 13
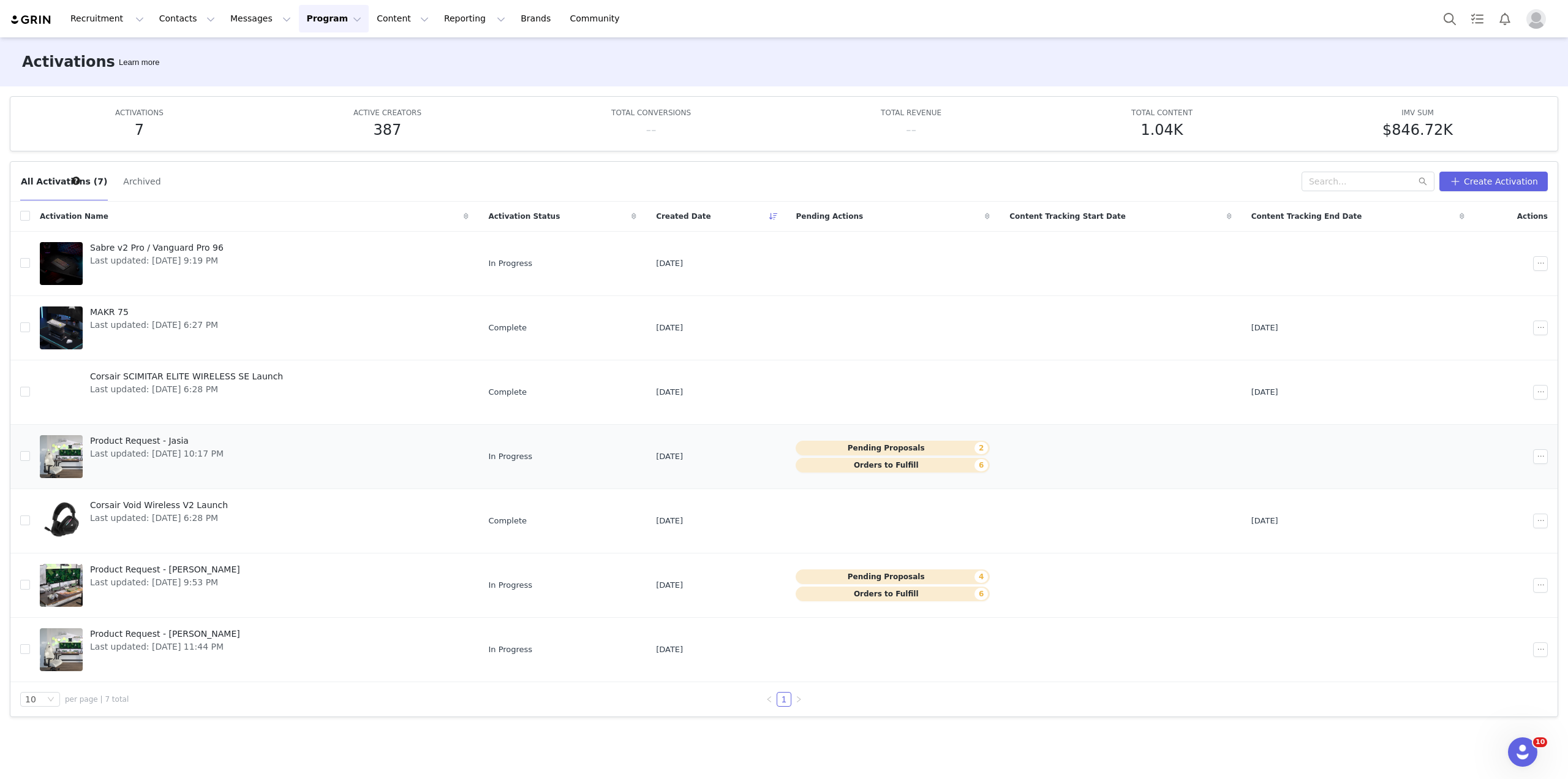
click at [231, 442] on div "Product Request - Jasia Last updated: [DATE] 10:17 PM" at bounding box center [157, 456] width 148 height 49
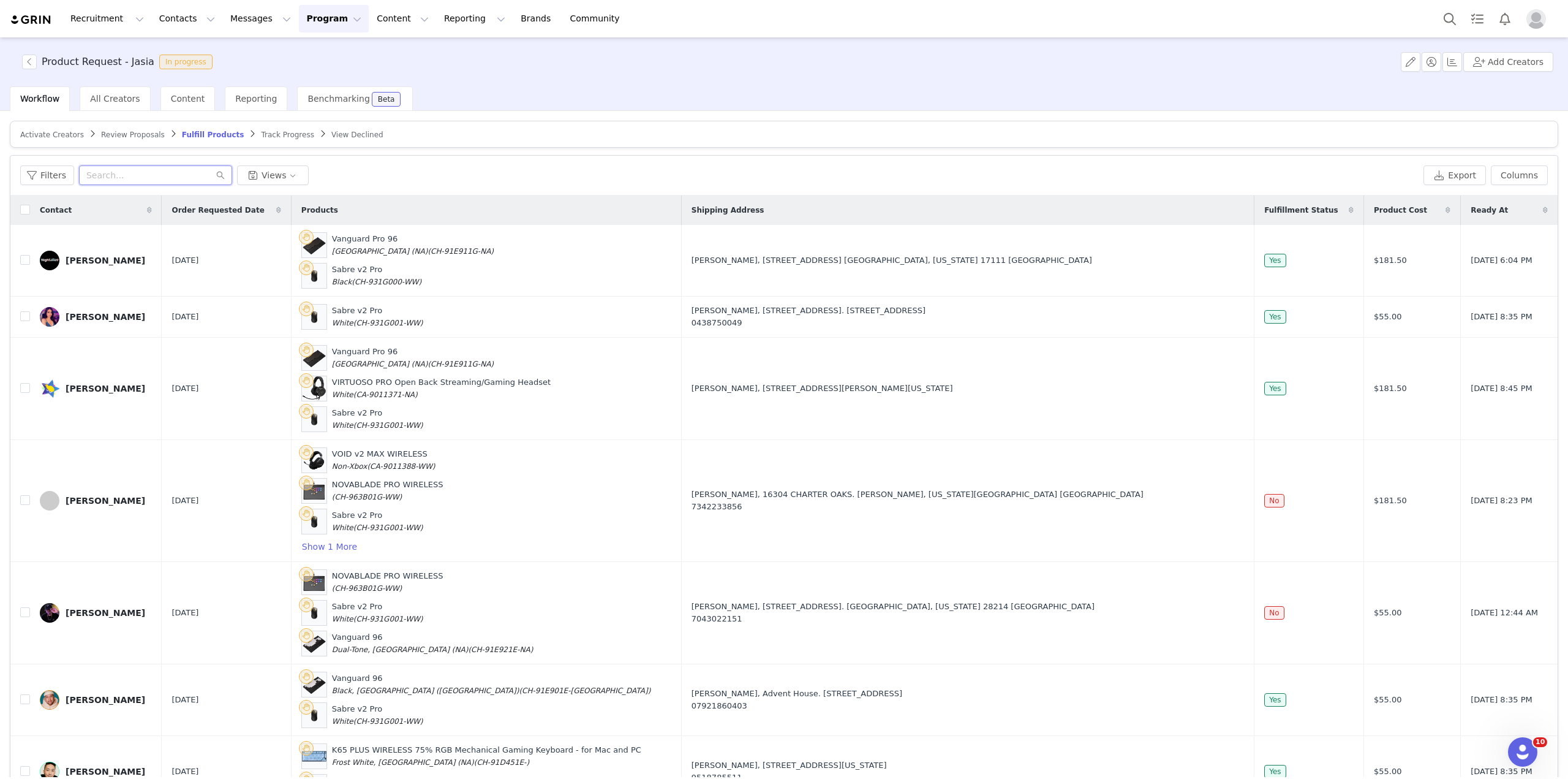
click at [162, 174] on input "text" at bounding box center [156, 175] width 153 height 20
type input "az"
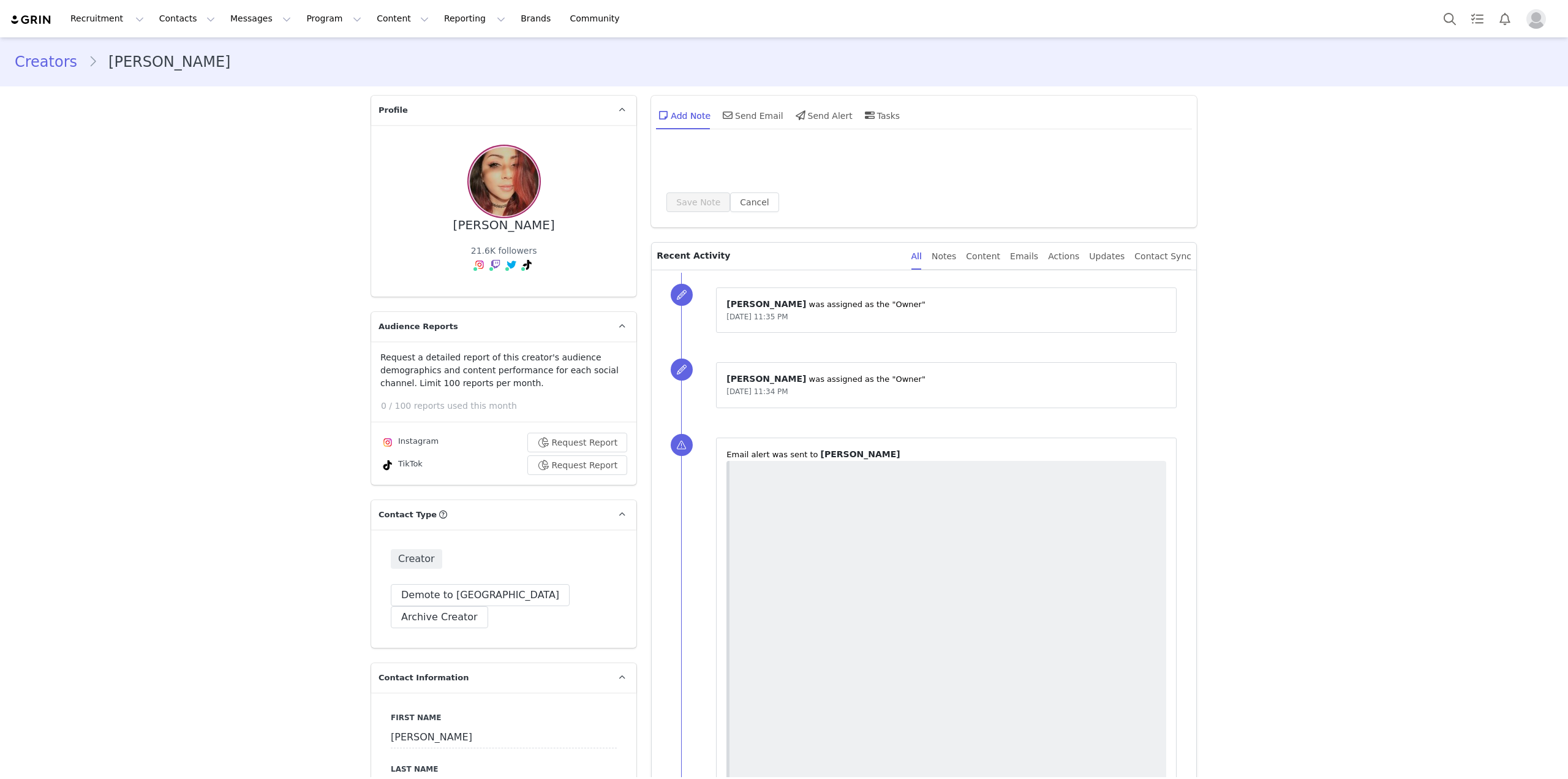
type input "+44 ([GEOGRAPHIC_DATA])"
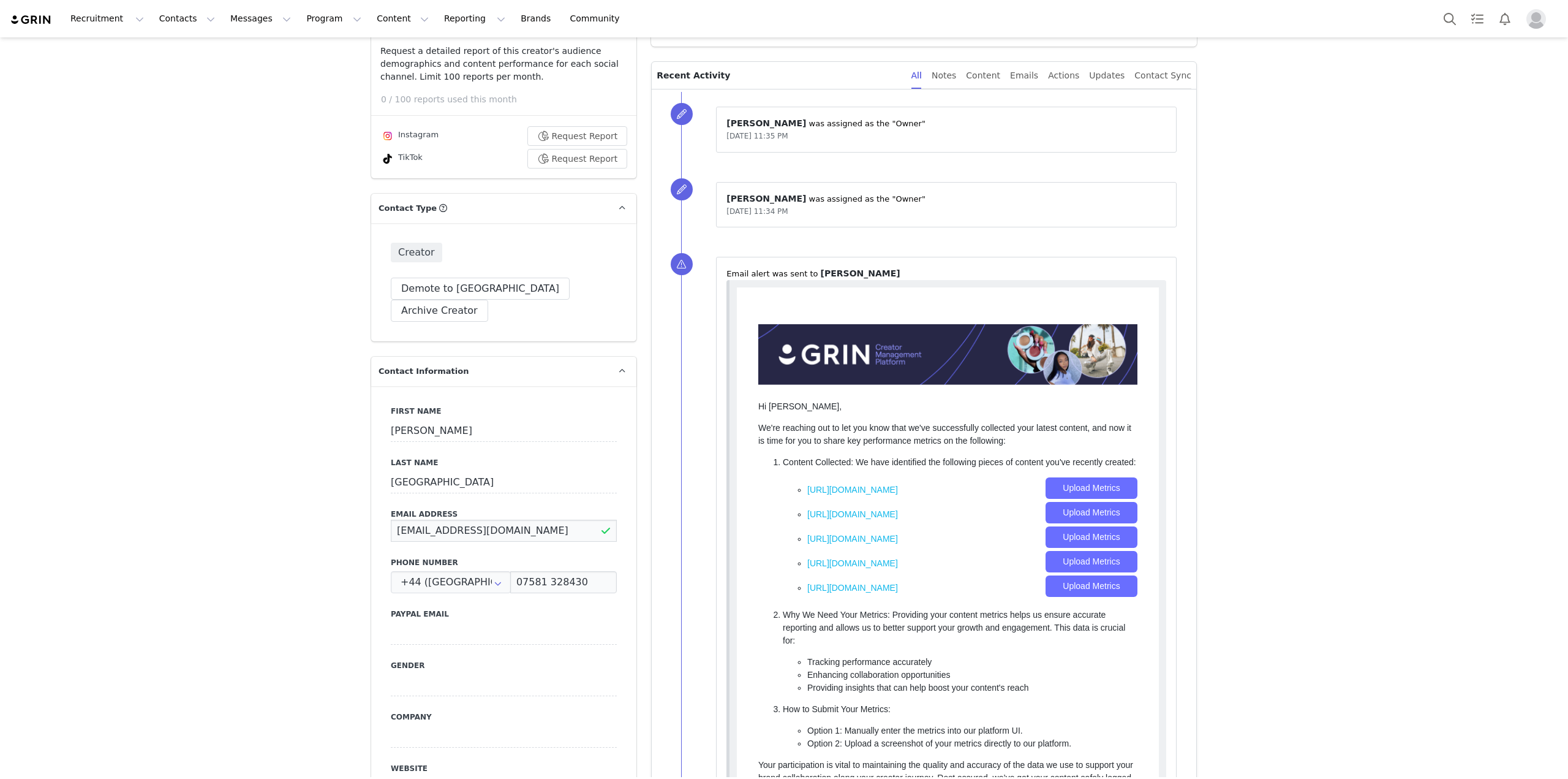
drag, startPoint x: 522, startPoint y: 502, endPoint x: 314, endPoint y: 492, distance: 208.2
